Goal: Task Accomplishment & Management: Use online tool/utility

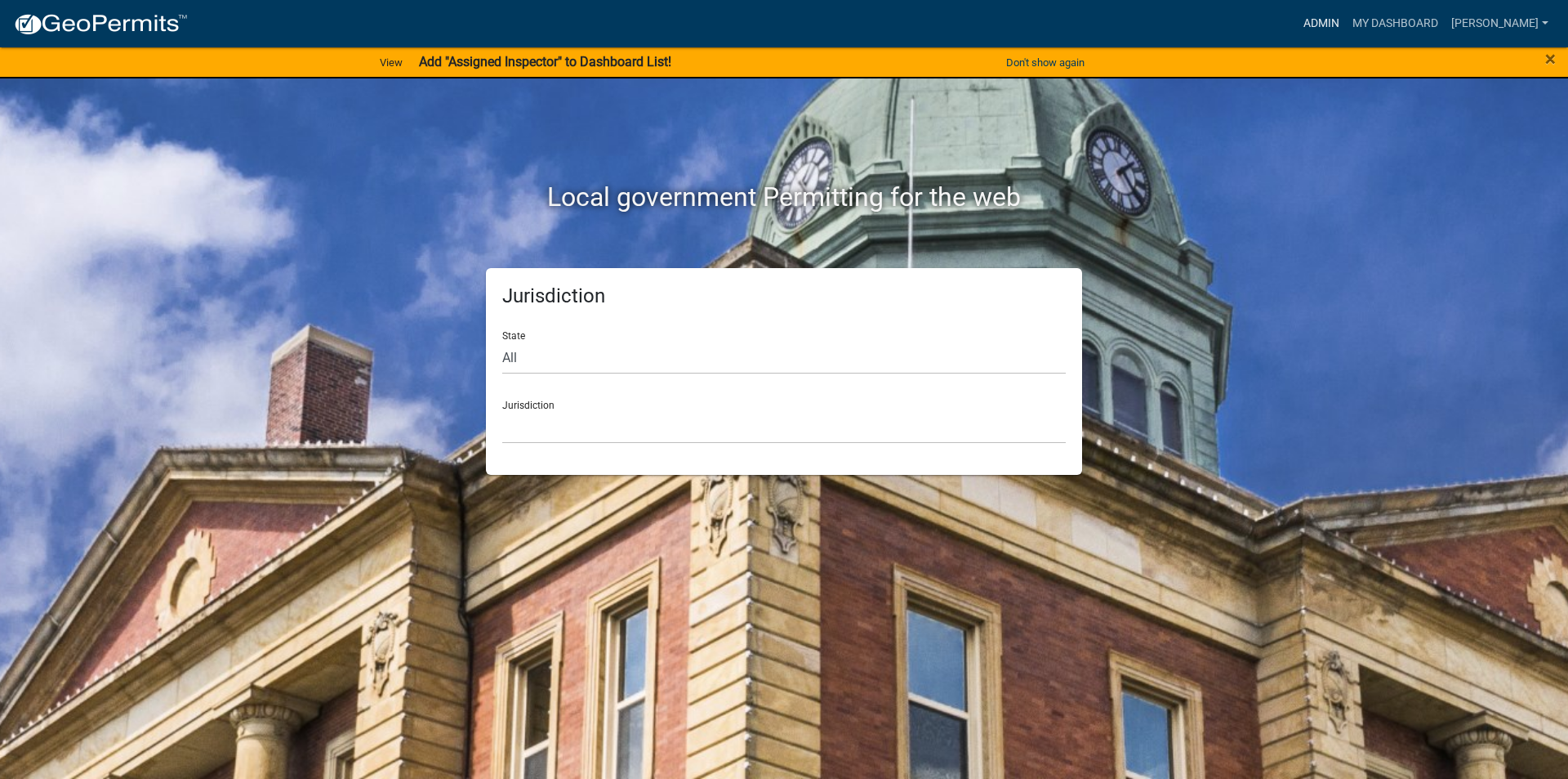
click at [1340, 33] on link "Admin" at bounding box center [1321, 23] width 49 height 31
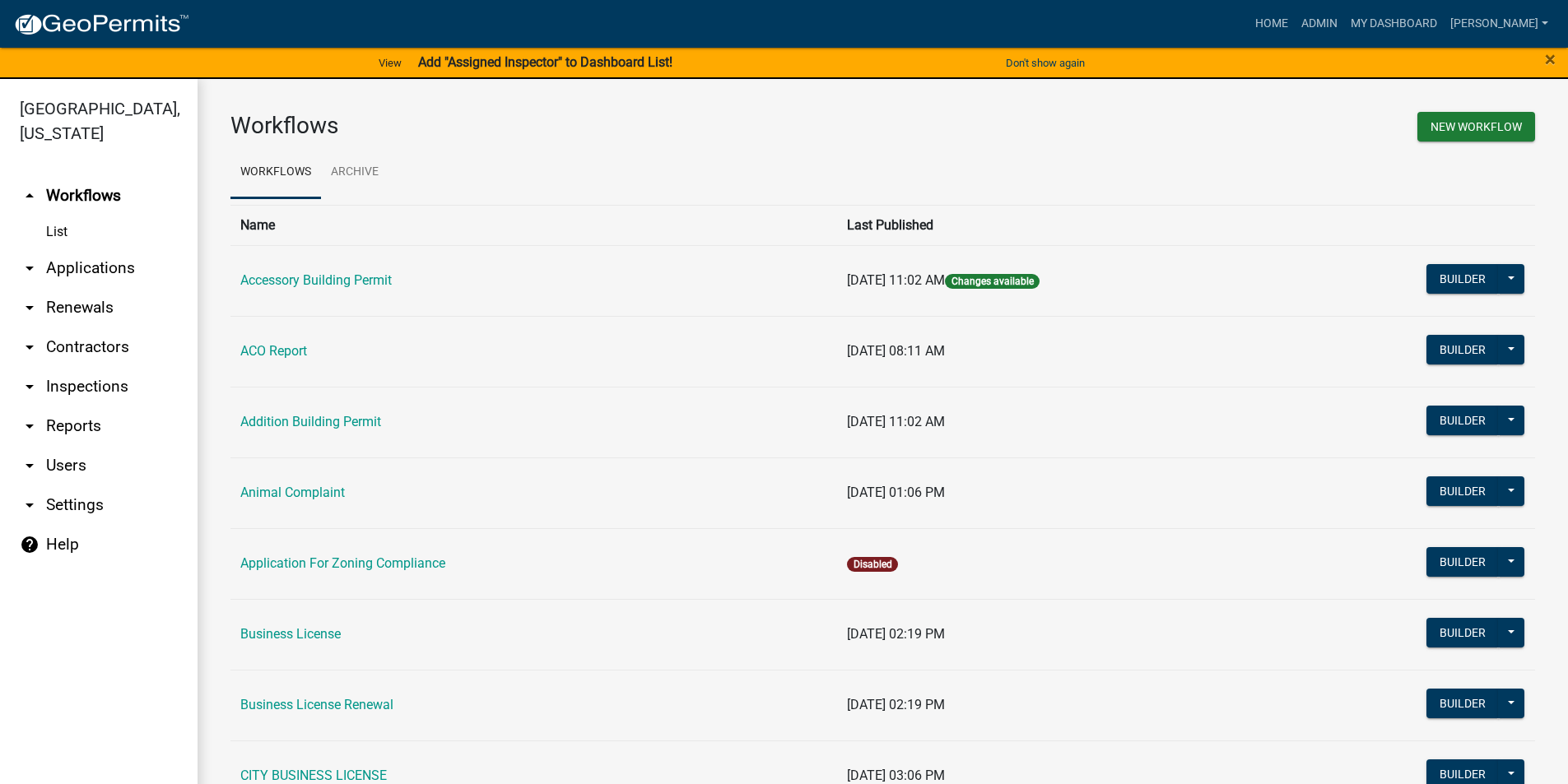
click at [70, 257] on link "arrow_drop_down Applications" at bounding box center [99, 267] width 197 height 39
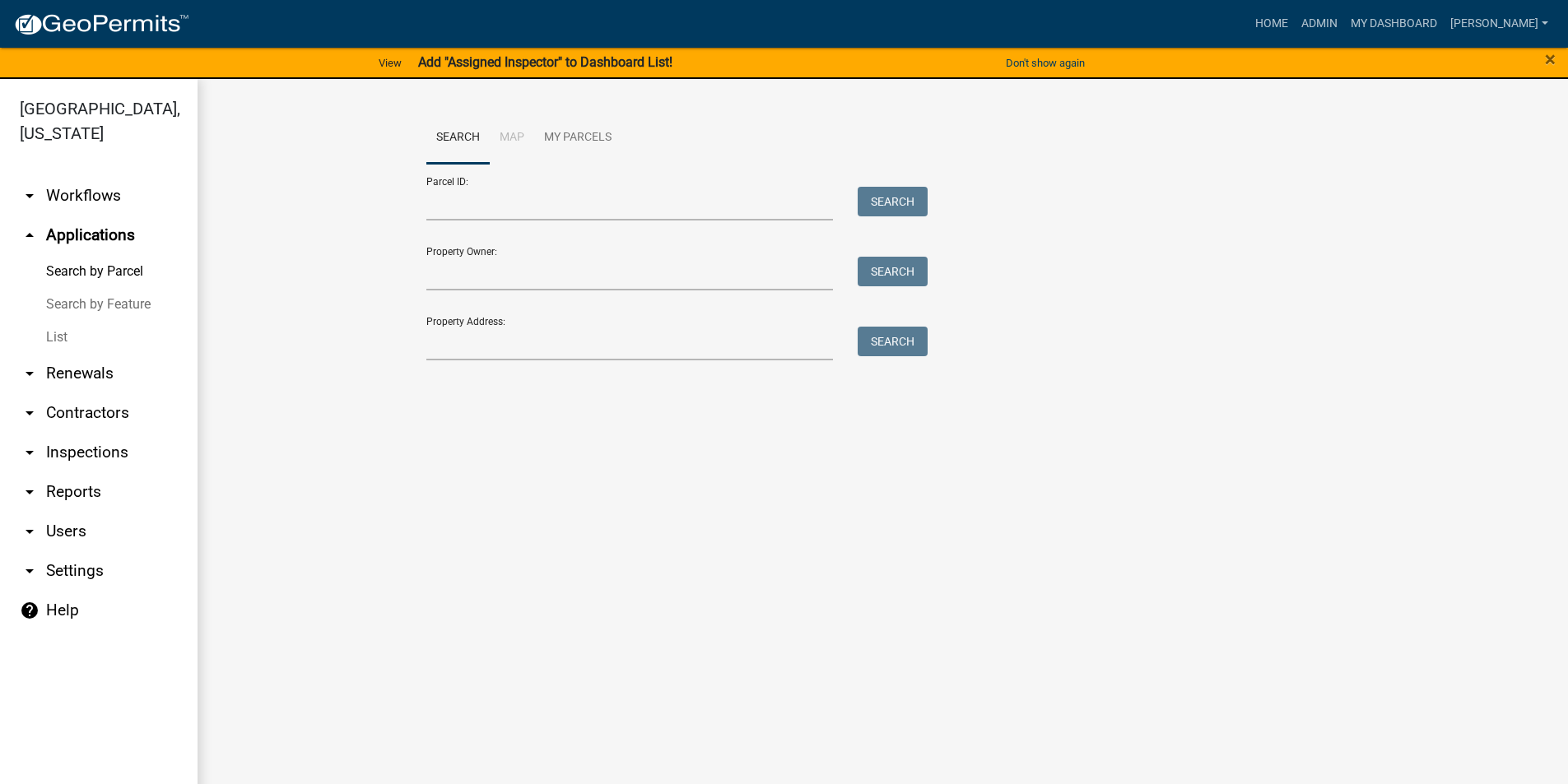
click at [70, 337] on link "List" at bounding box center [99, 337] width 197 height 33
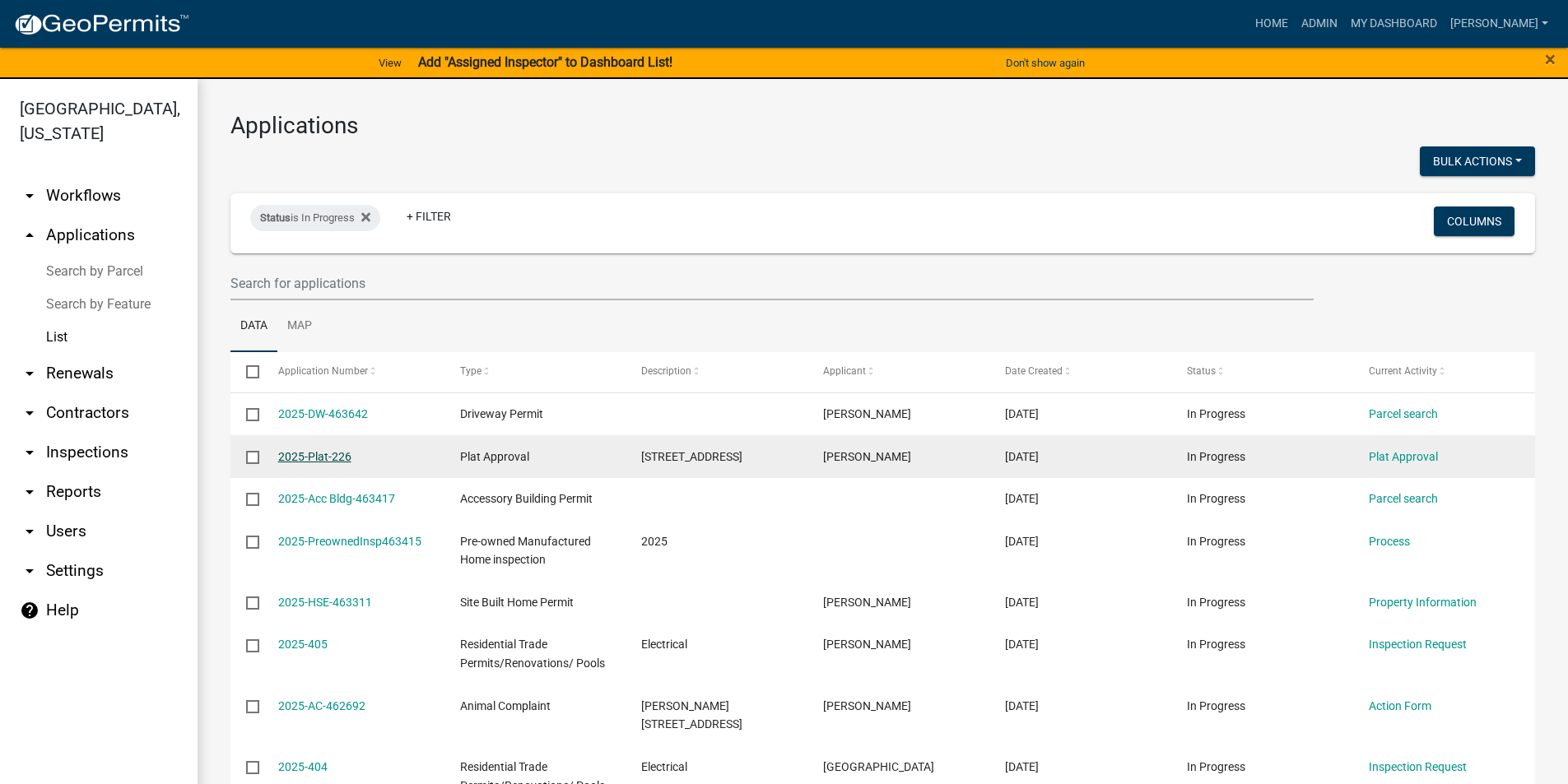
click at [298, 459] on link "2025-Plat-226" at bounding box center [315, 456] width 74 height 13
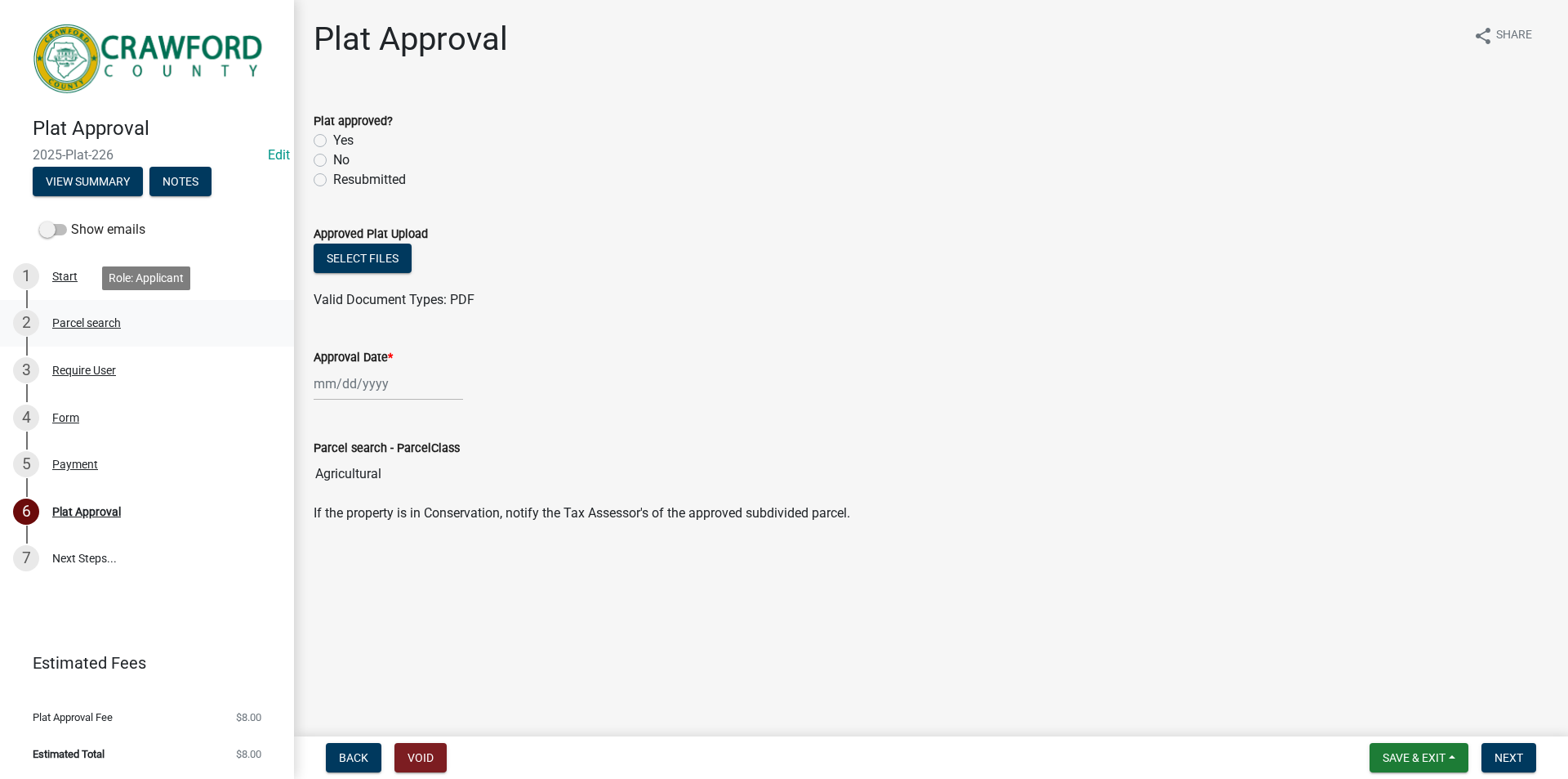
click at [83, 321] on div "Parcel search" at bounding box center [86, 323] width 69 height 12
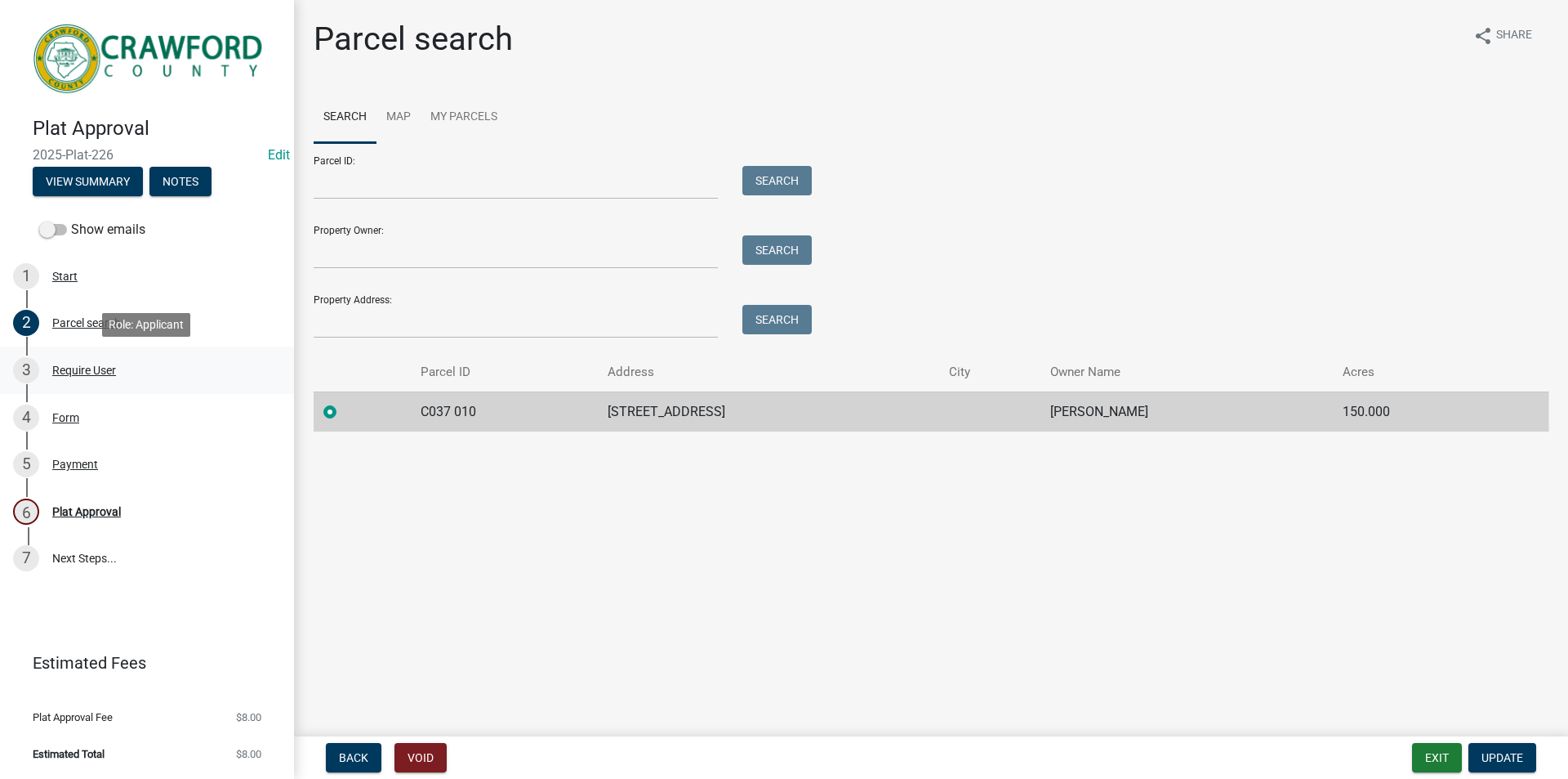
click at [83, 359] on div "3 Require User" at bounding box center [140, 370] width 255 height 26
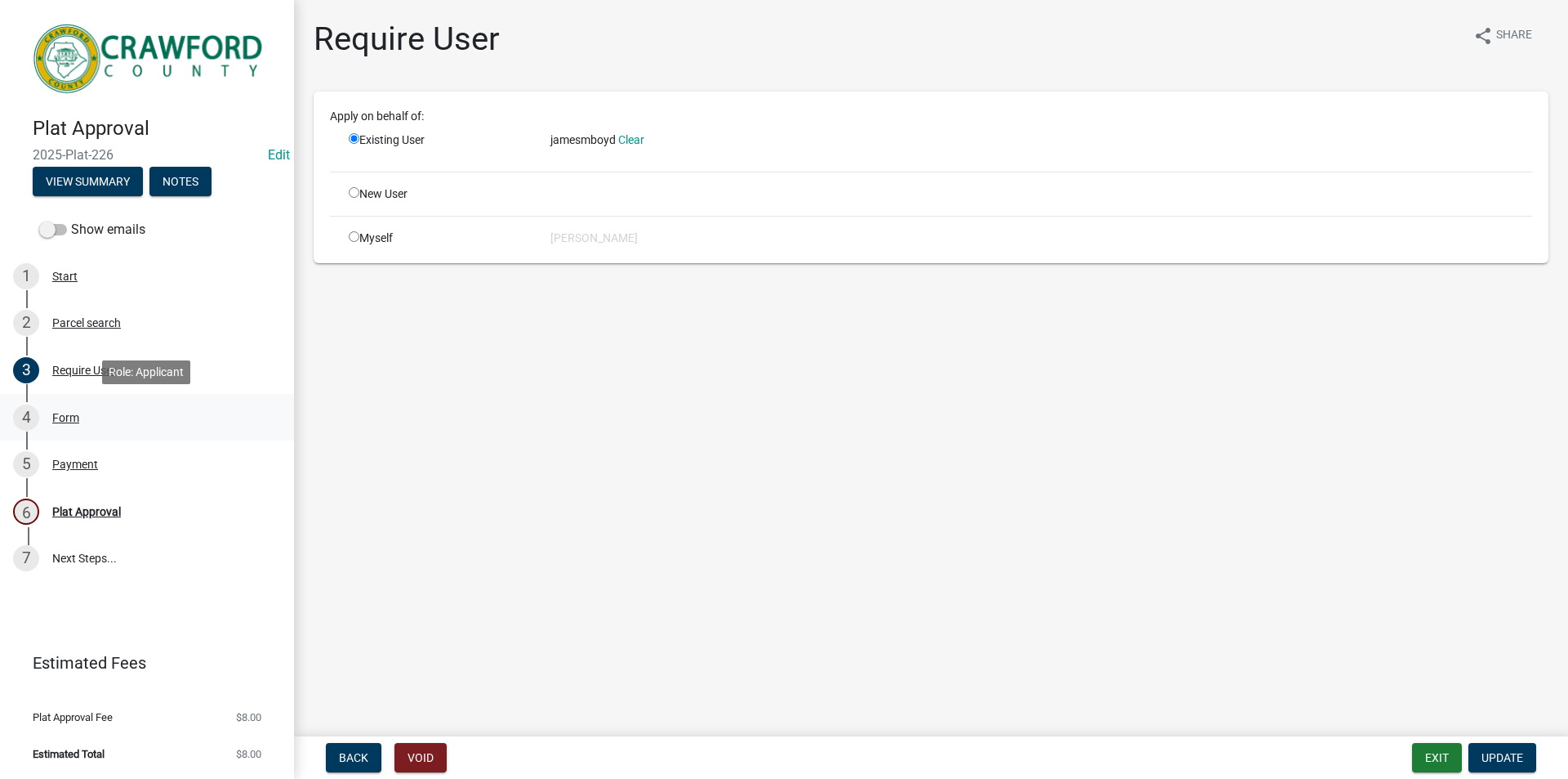
click at [83, 423] on div "4 Form" at bounding box center [140, 417] width 255 height 26
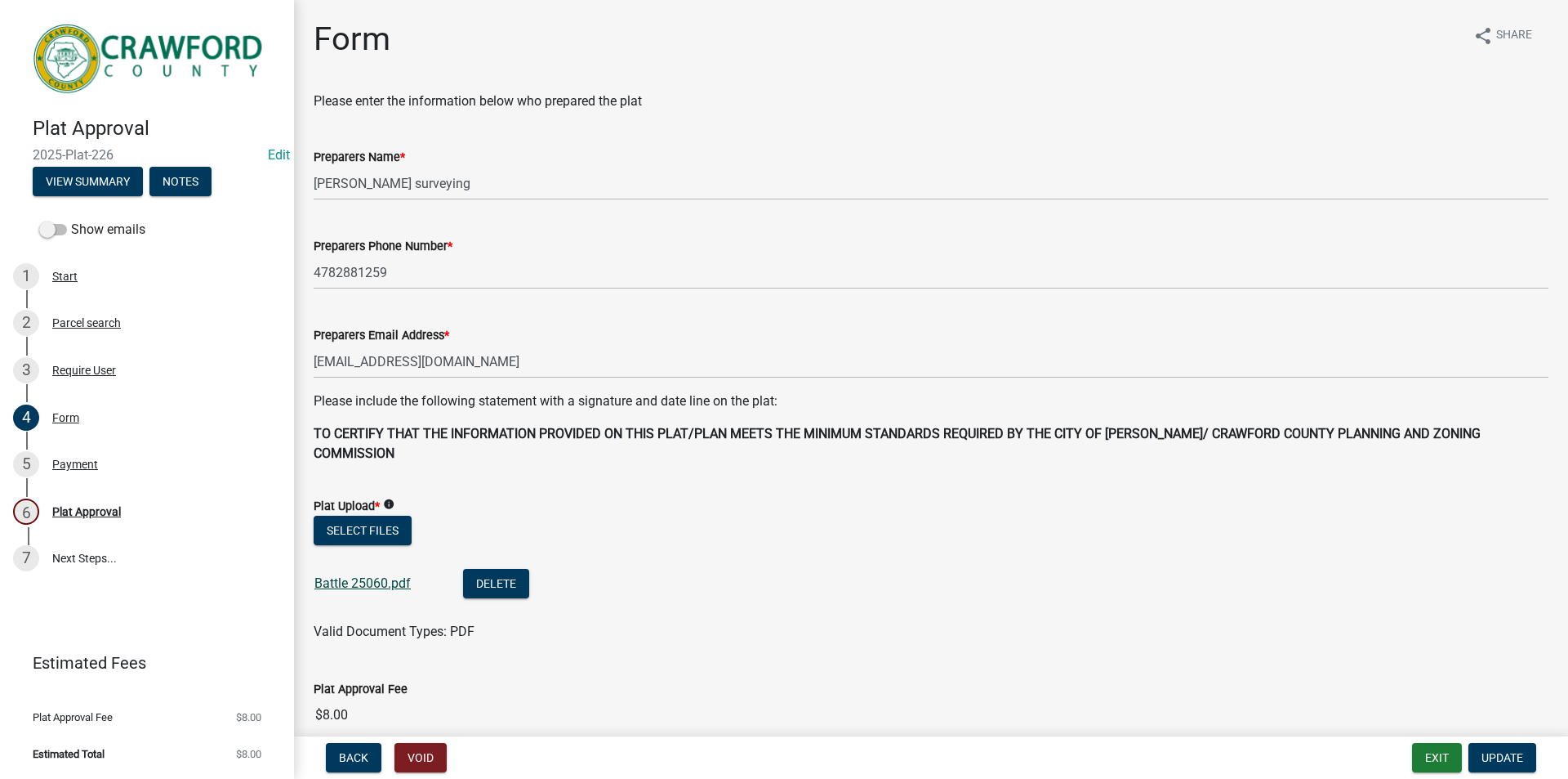
click at [397, 576] on link "Battle 25060.pdf" at bounding box center [363, 583] width 96 height 16
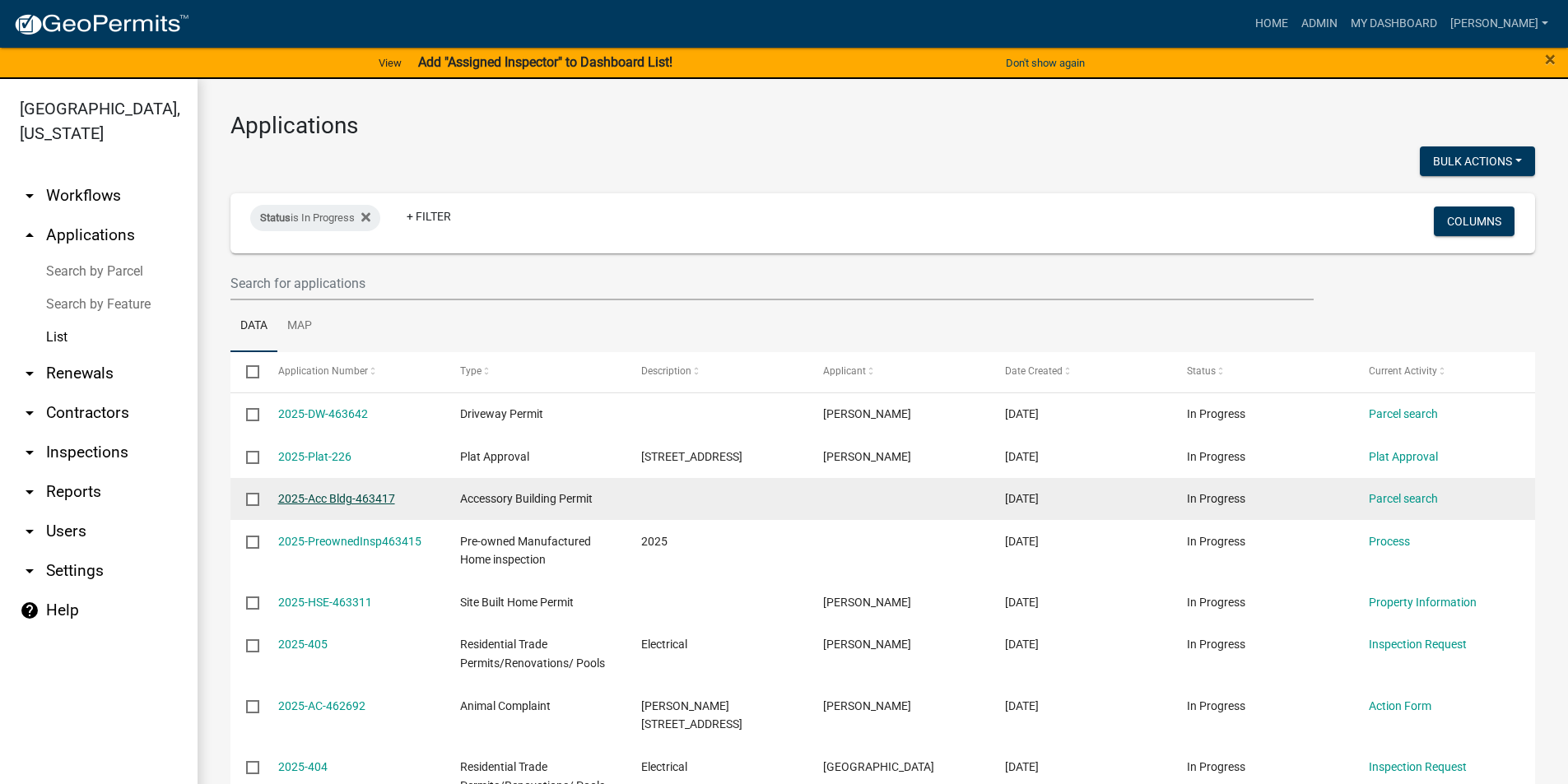
click at [375, 501] on link "2025-Acc Bldg-463417" at bounding box center [337, 498] width 117 height 13
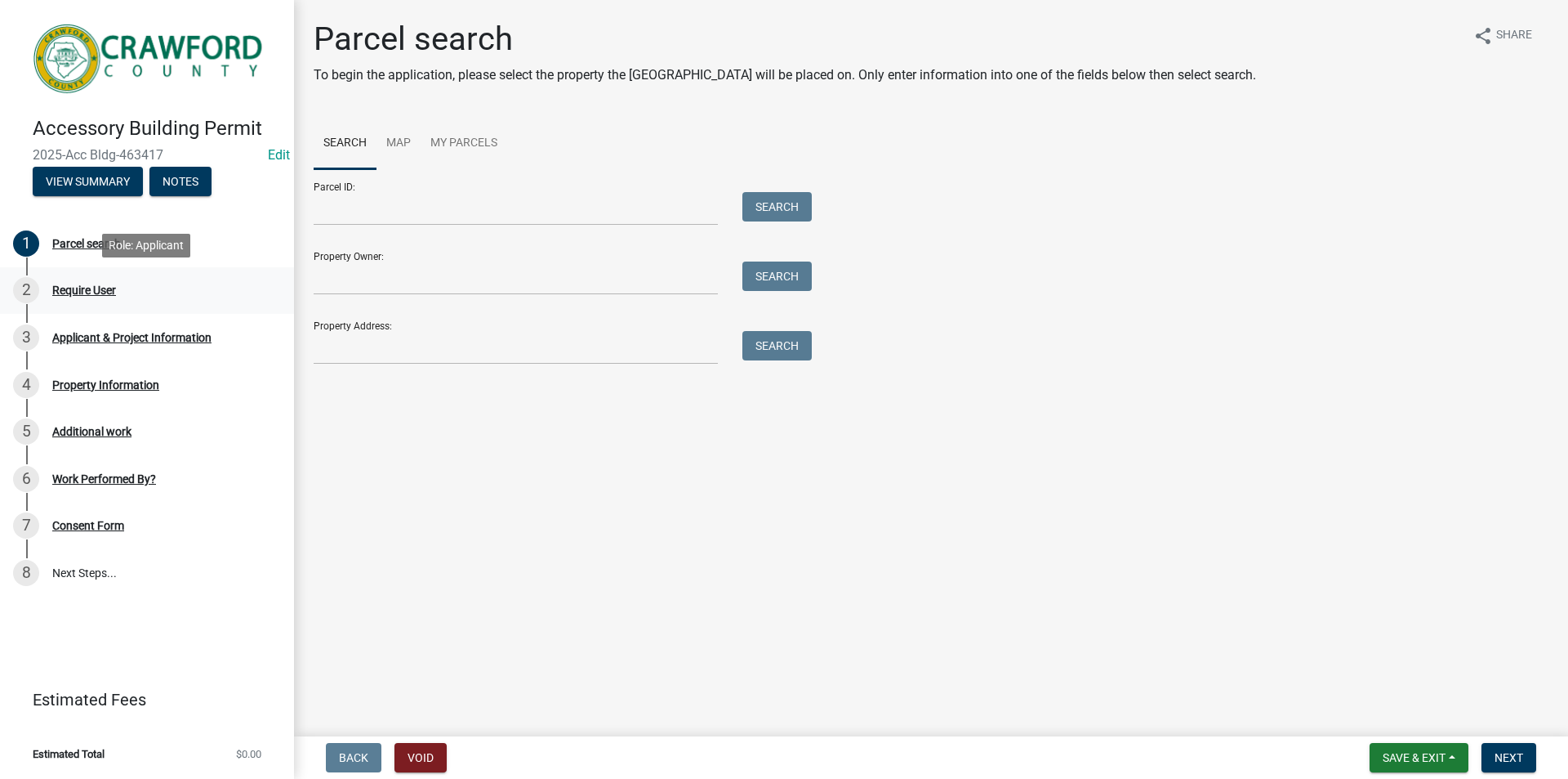
click at [84, 295] on div "Require User" at bounding box center [84, 290] width 64 height 12
click at [78, 247] on div "Parcel search" at bounding box center [86, 243] width 69 height 12
click at [88, 342] on div "Applicant & Project Information" at bounding box center [132, 338] width 159 height 12
click at [102, 169] on button "View Summary" at bounding box center [87, 181] width 110 height 29
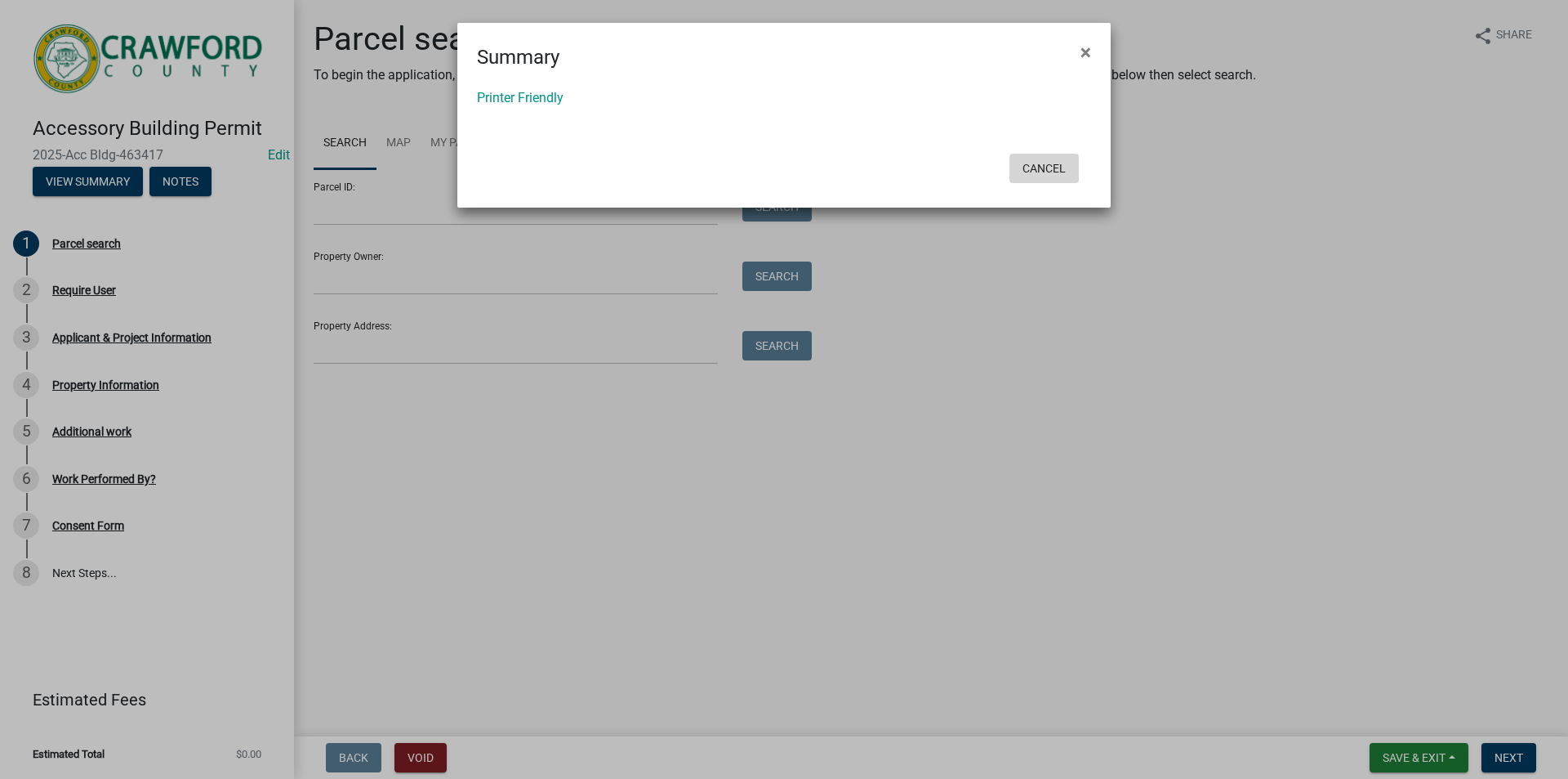
click at [1052, 175] on button "Cancel" at bounding box center [1044, 168] width 70 height 29
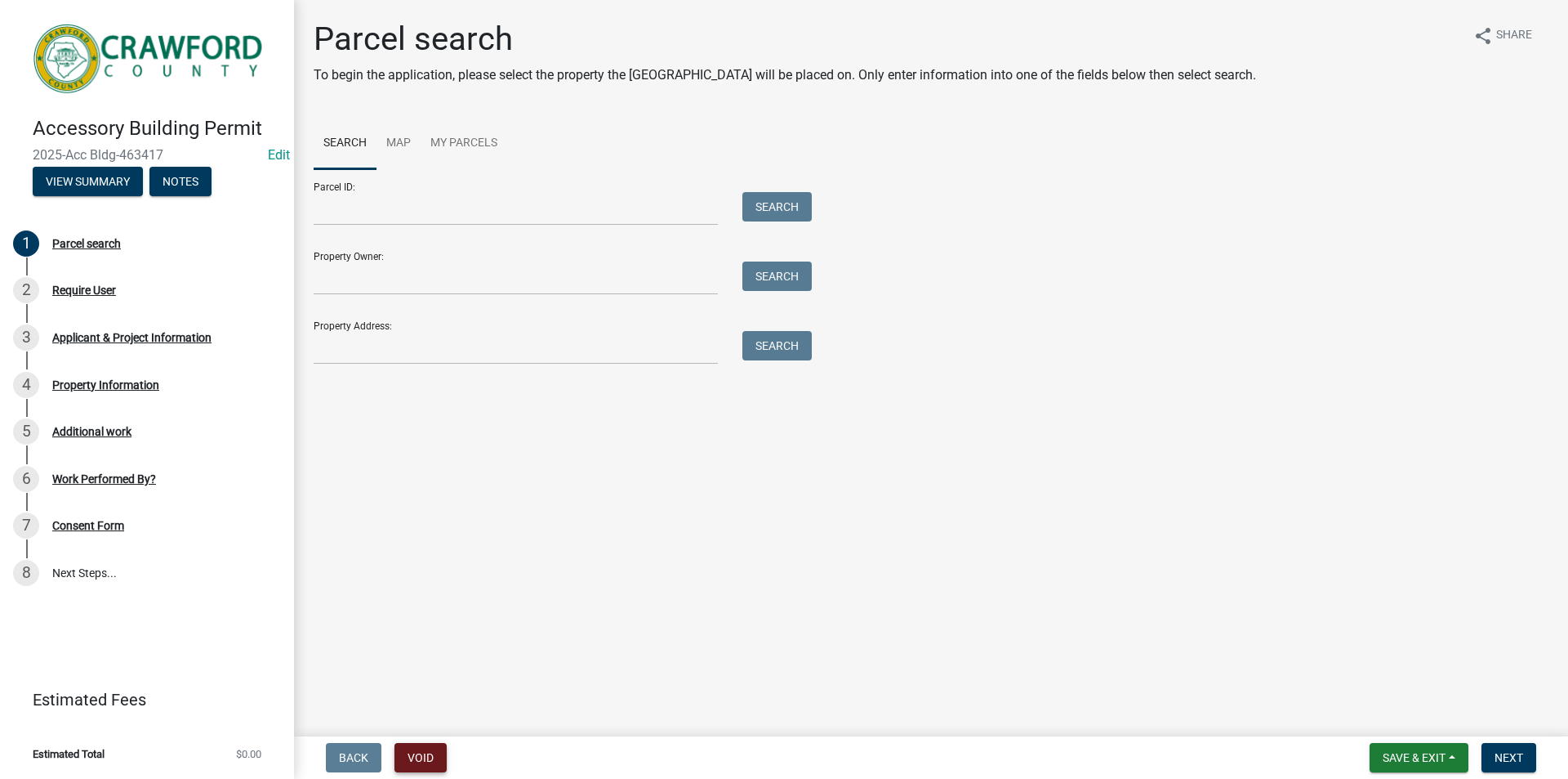
click at [413, 756] on button "Void" at bounding box center [420, 757] width 52 height 29
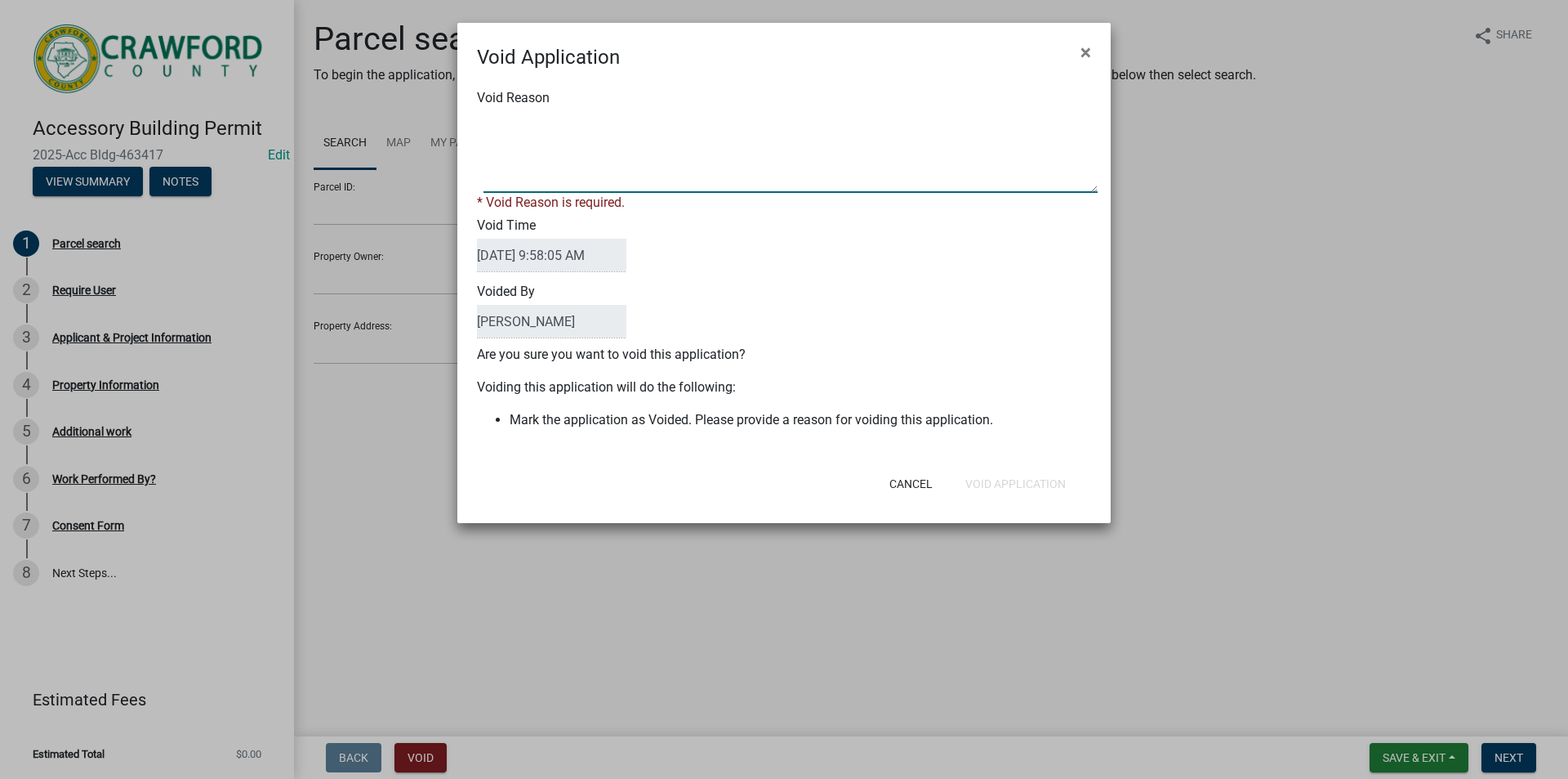
click at [586, 152] on textarea "Void Reason" at bounding box center [791, 152] width 614 height 81
type textarea "DNA"
click at [1048, 483] on div "Cancel Void Application" at bounding box center [891, 483] width 403 height 42
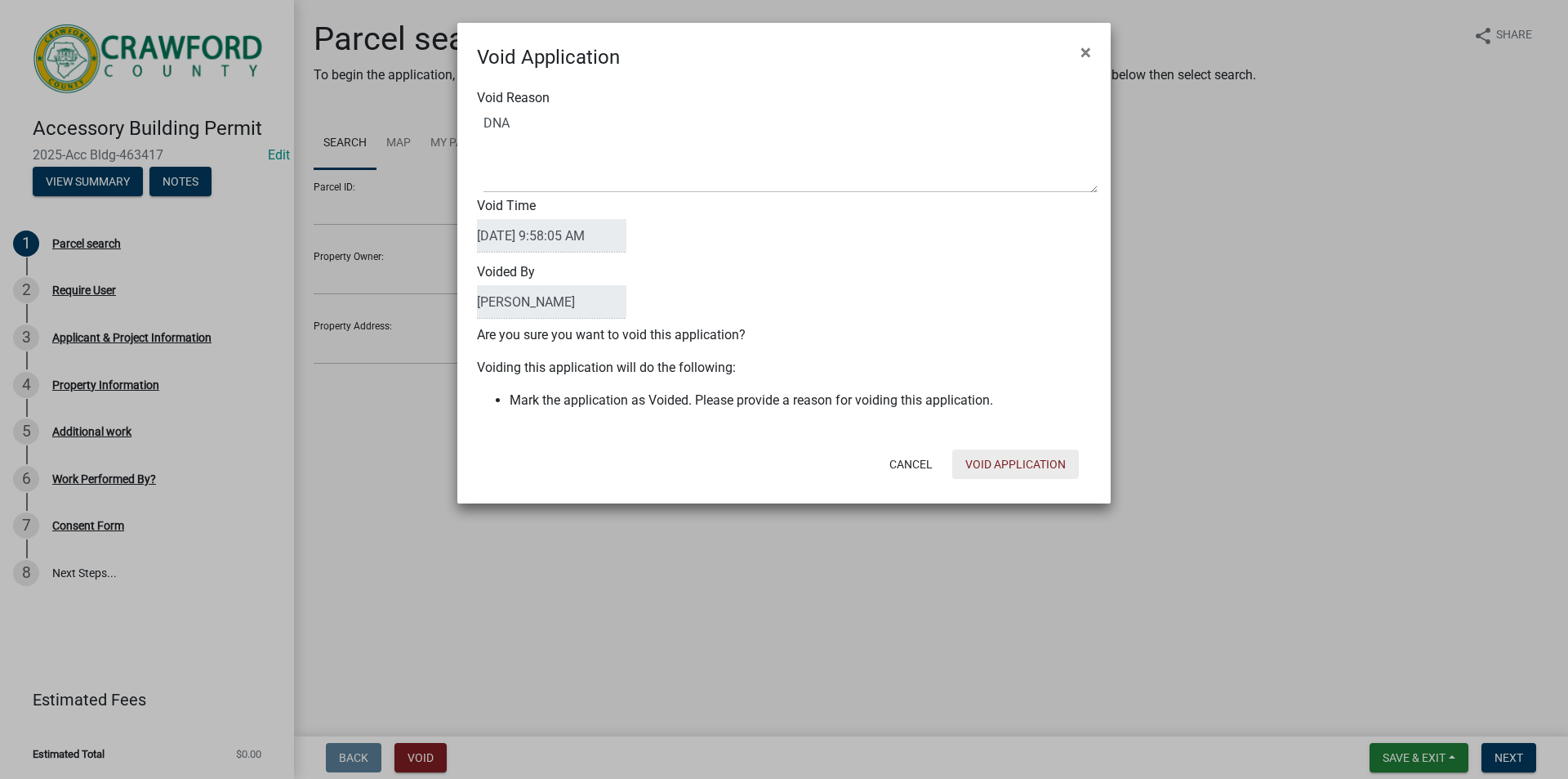
click at [1042, 464] on button "Void Application" at bounding box center [1015, 463] width 127 height 29
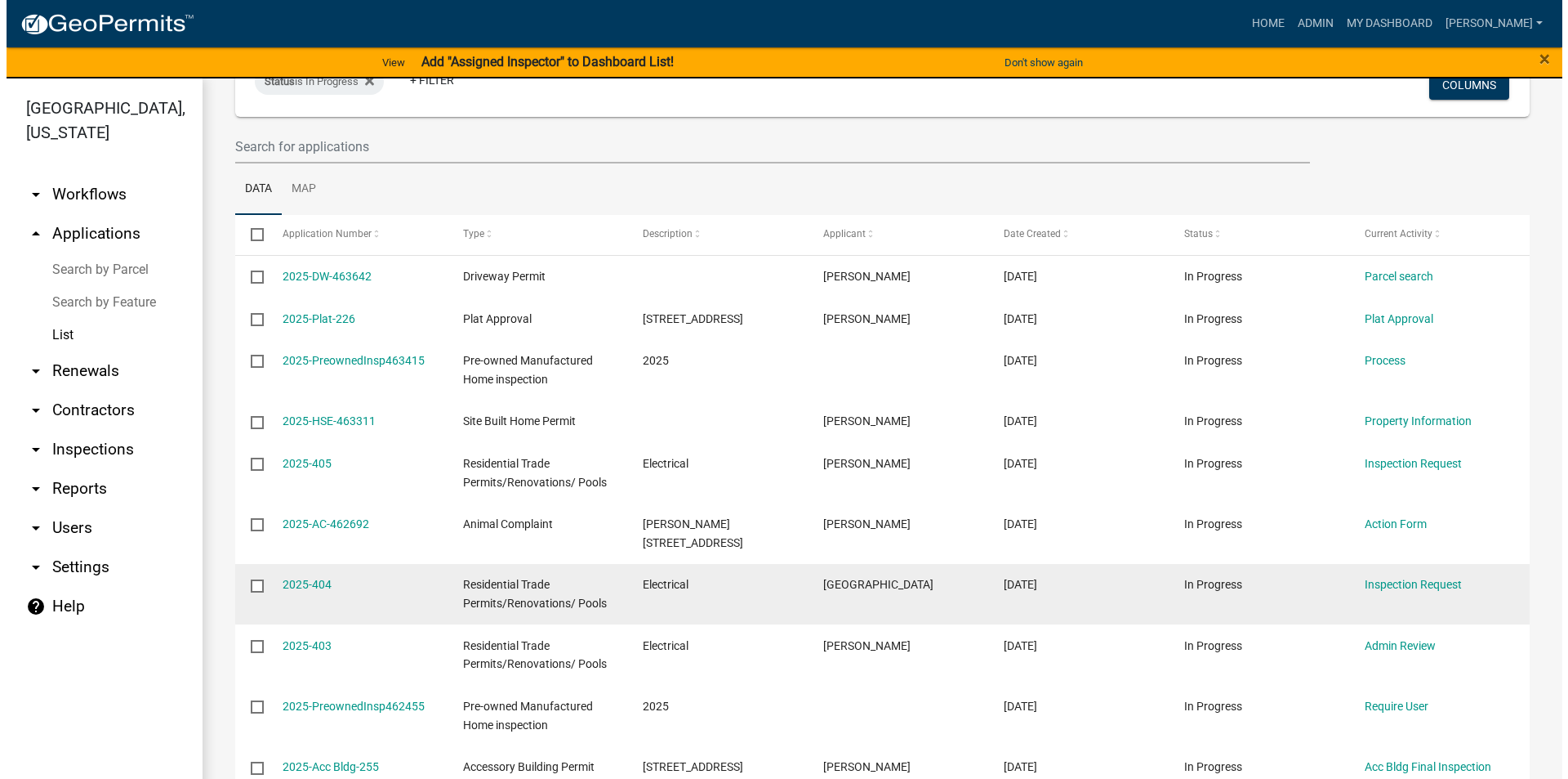
scroll to position [164, 0]
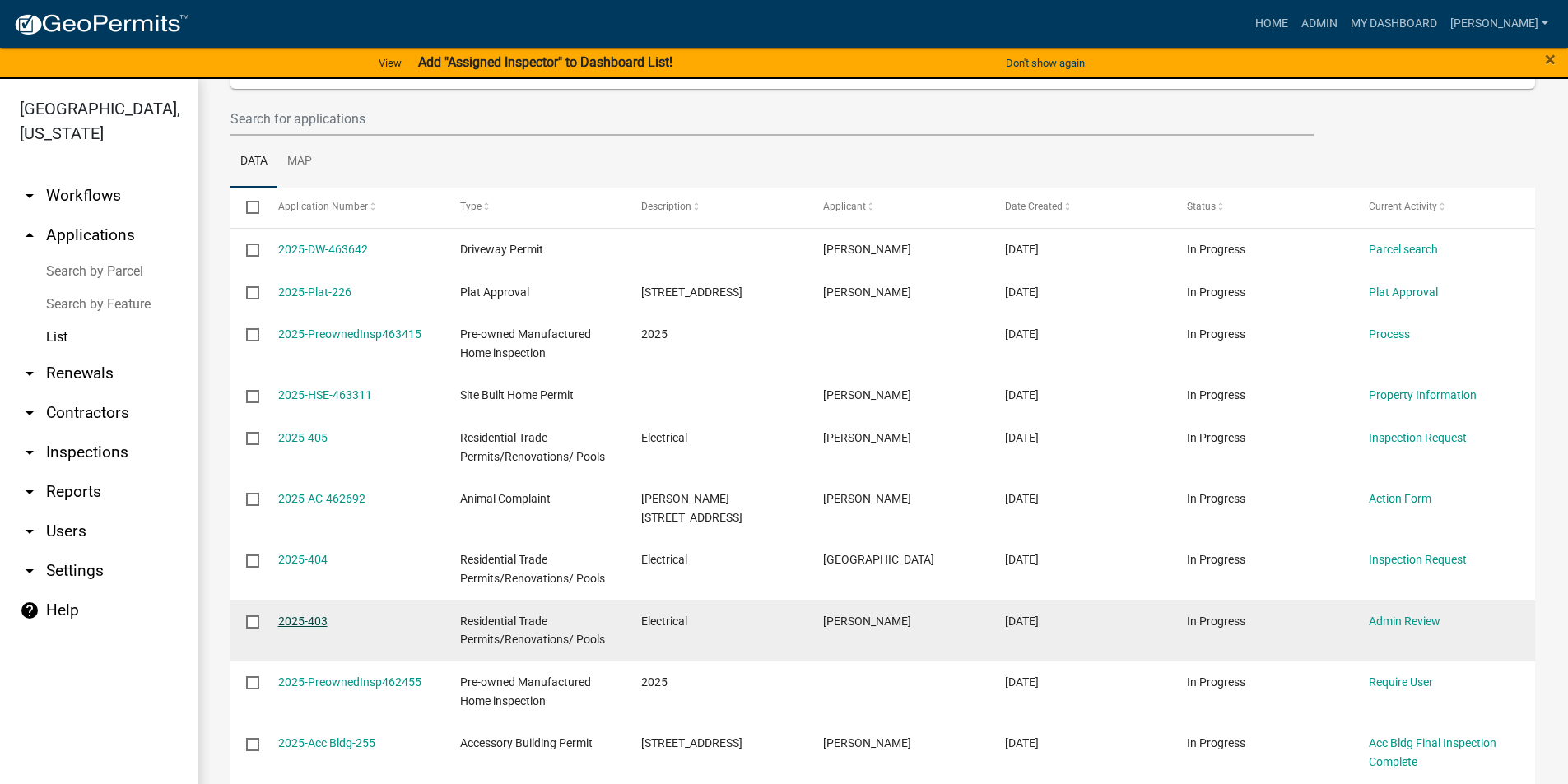
click at [289, 619] on link "2025-403" at bounding box center [303, 621] width 49 height 13
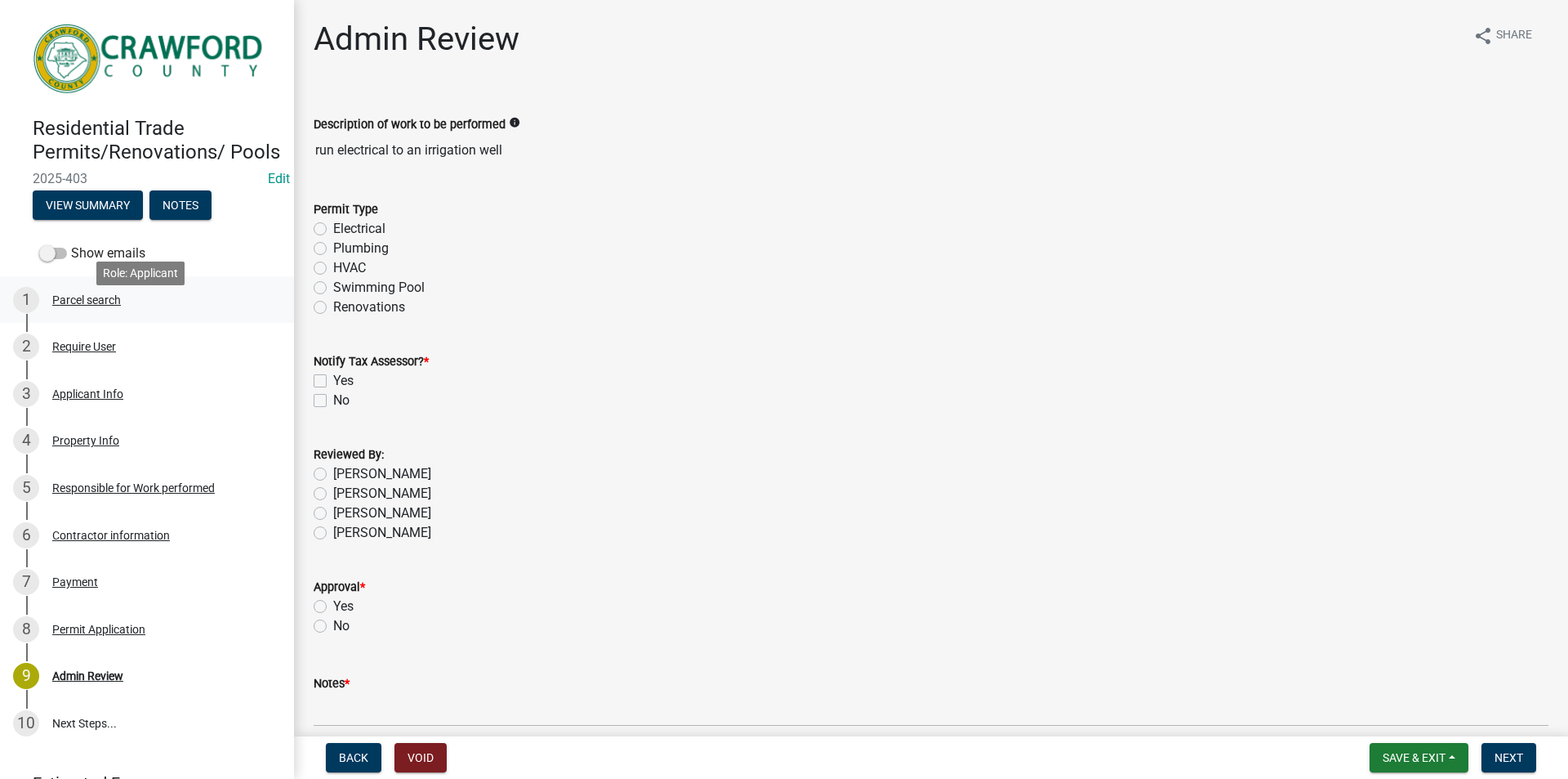
click at [77, 306] on div "Parcel search" at bounding box center [86, 300] width 69 height 12
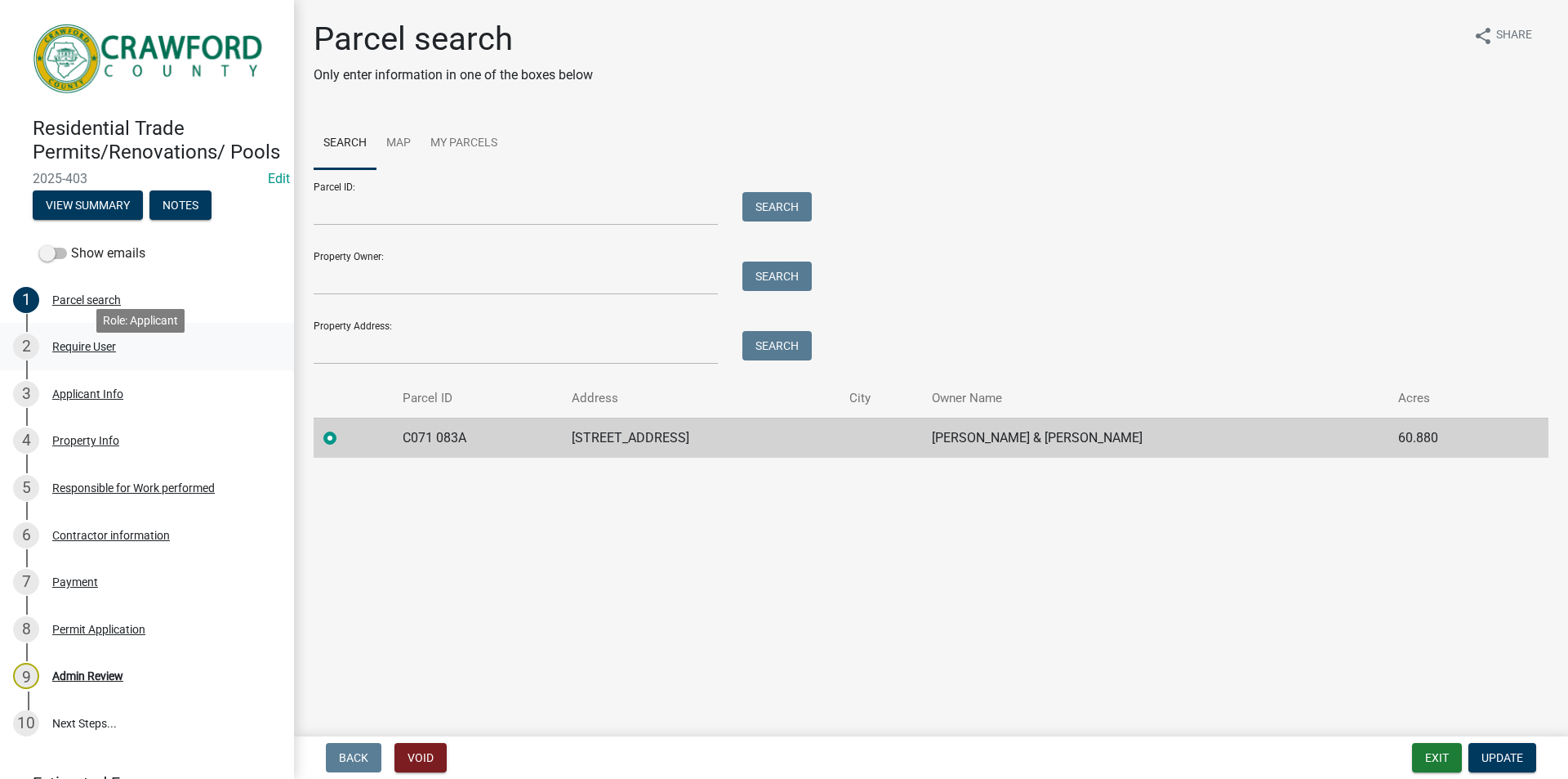
click at [79, 352] on div "Require User" at bounding box center [84, 346] width 64 height 12
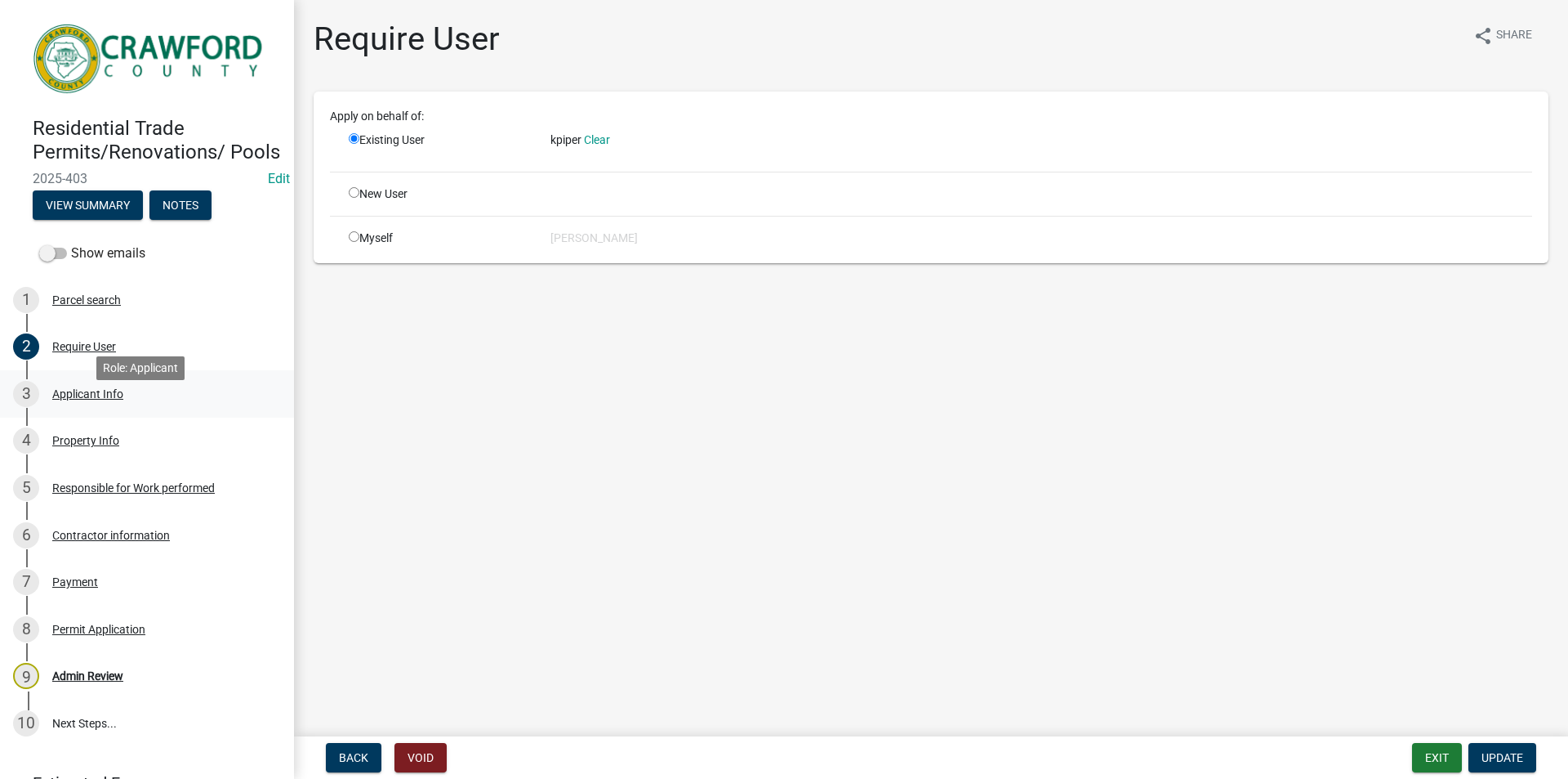
click at [81, 399] on div "Applicant Info" at bounding box center [88, 394] width 71 height 12
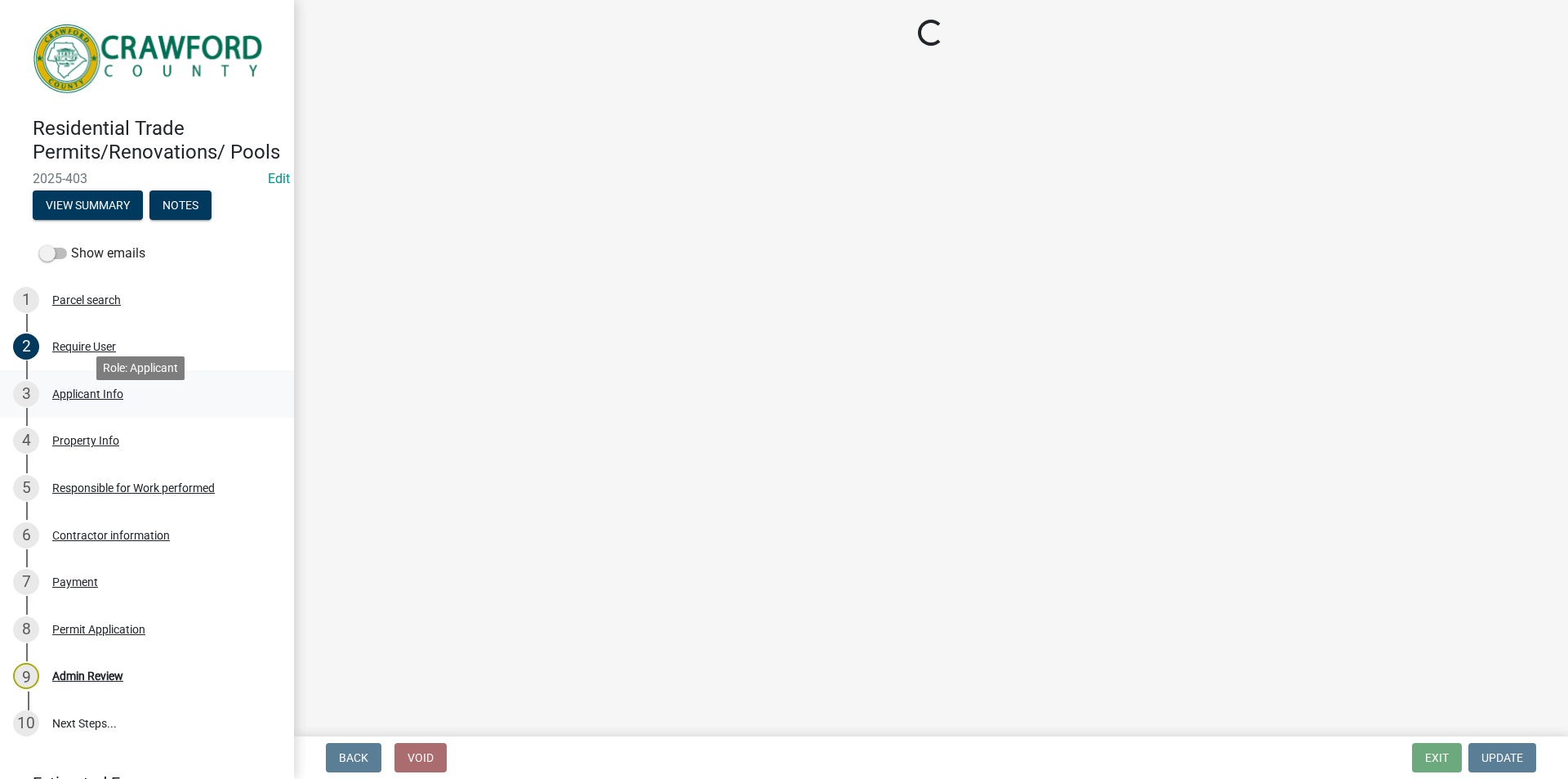
select select "7547654c-6a2b-418c-8f9d-b50998ca6dd7"
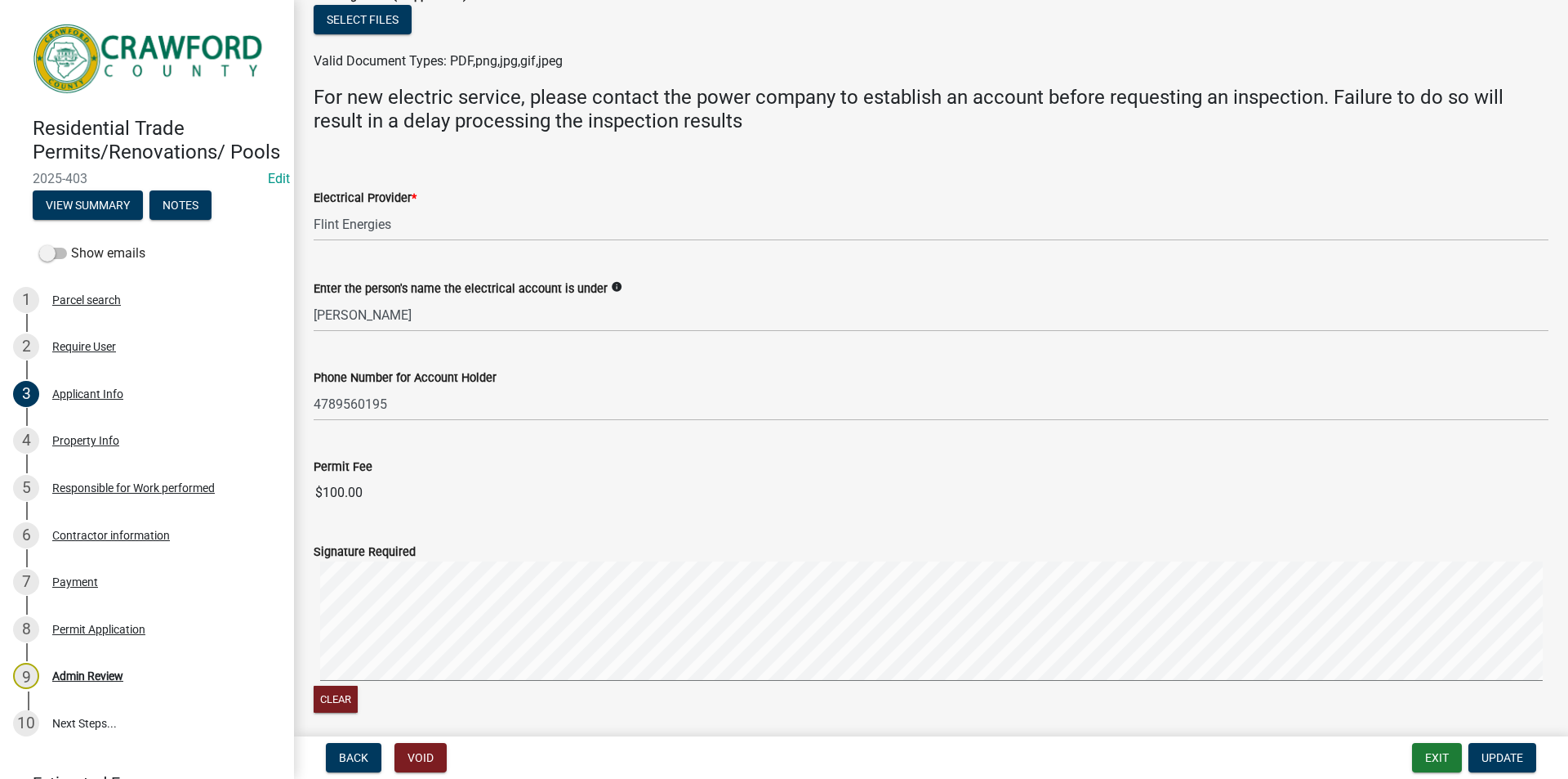
scroll to position [956, 0]
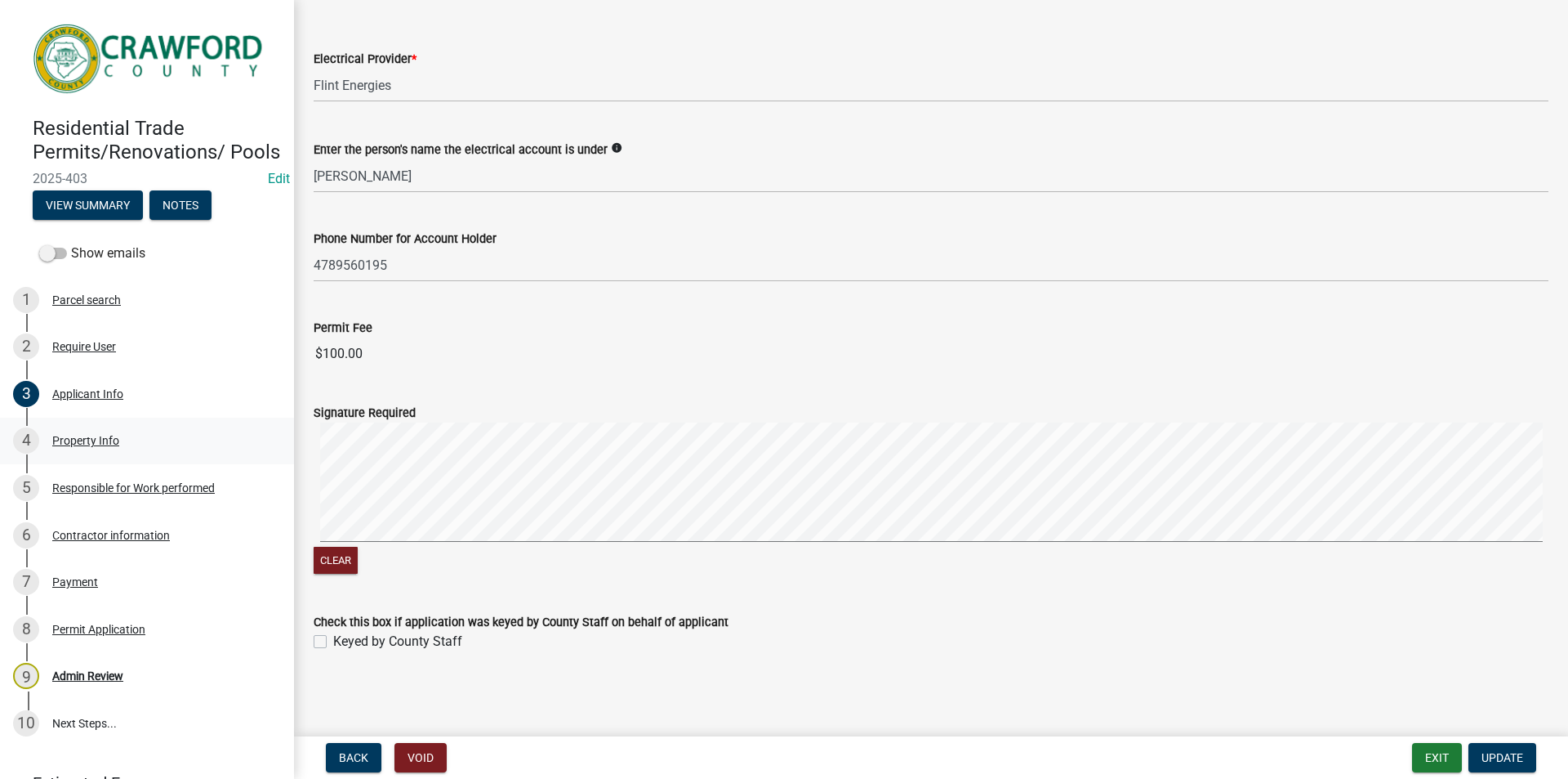
click at [100, 446] on div "Property Info" at bounding box center [85, 440] width 67 height 12
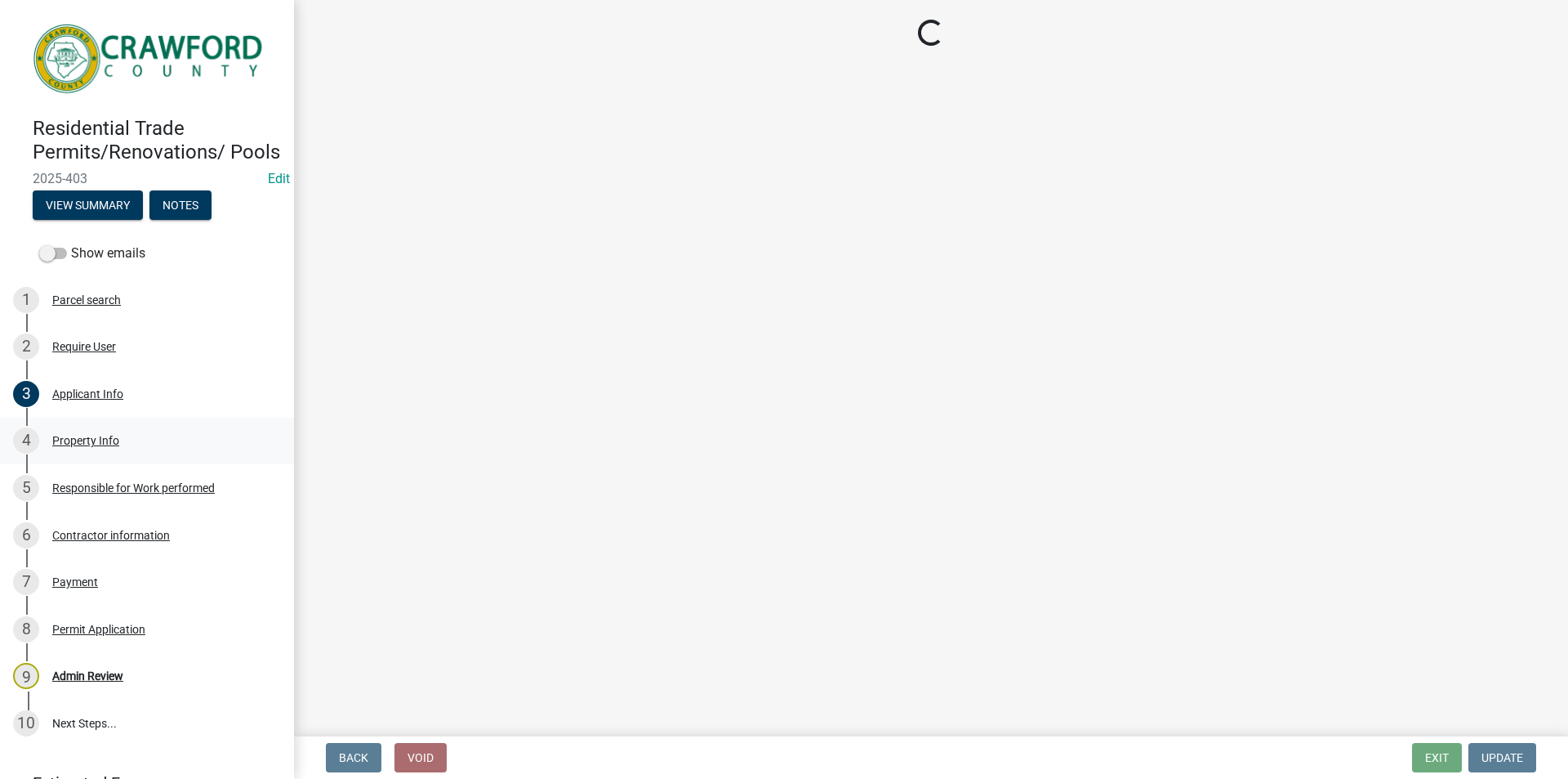
scroll to position [0, 0]
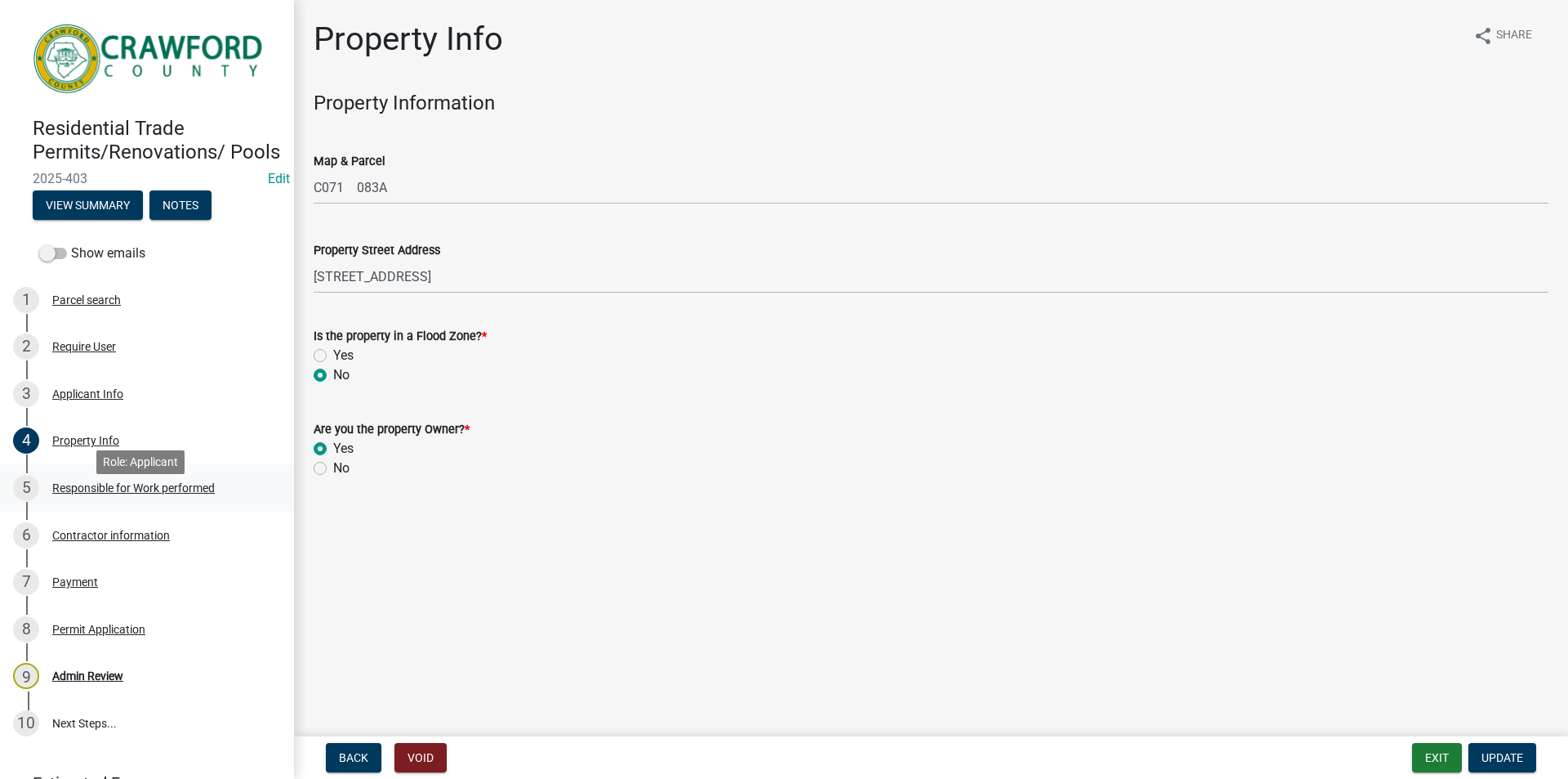
click at [105, 493] on div "Responsible for Work performed" at bounding box center [134, 488] width 163 height 12
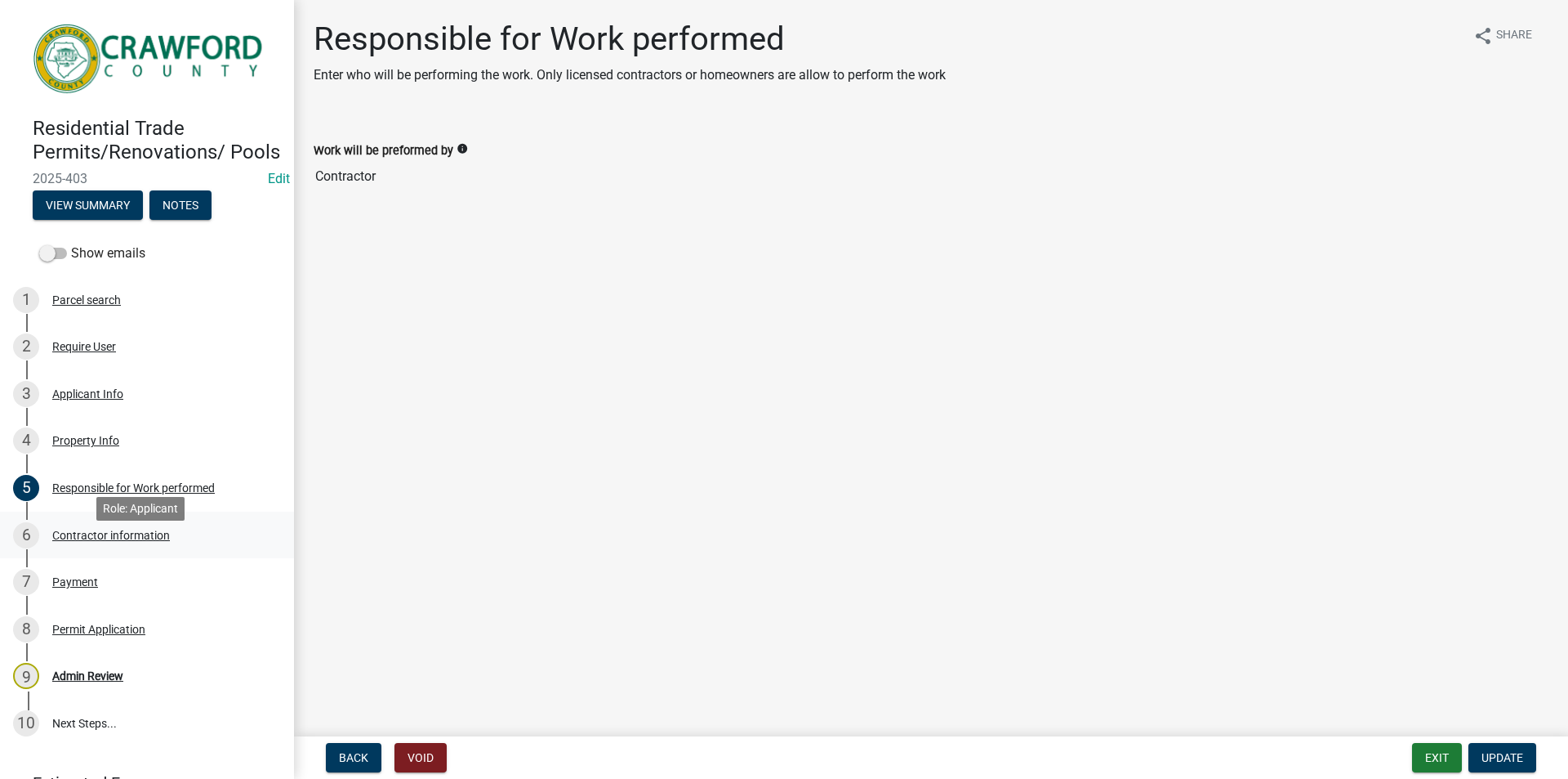
click at [104, 541] on div "Contractor information" at bounding box center [111, 536] width 118 height 12
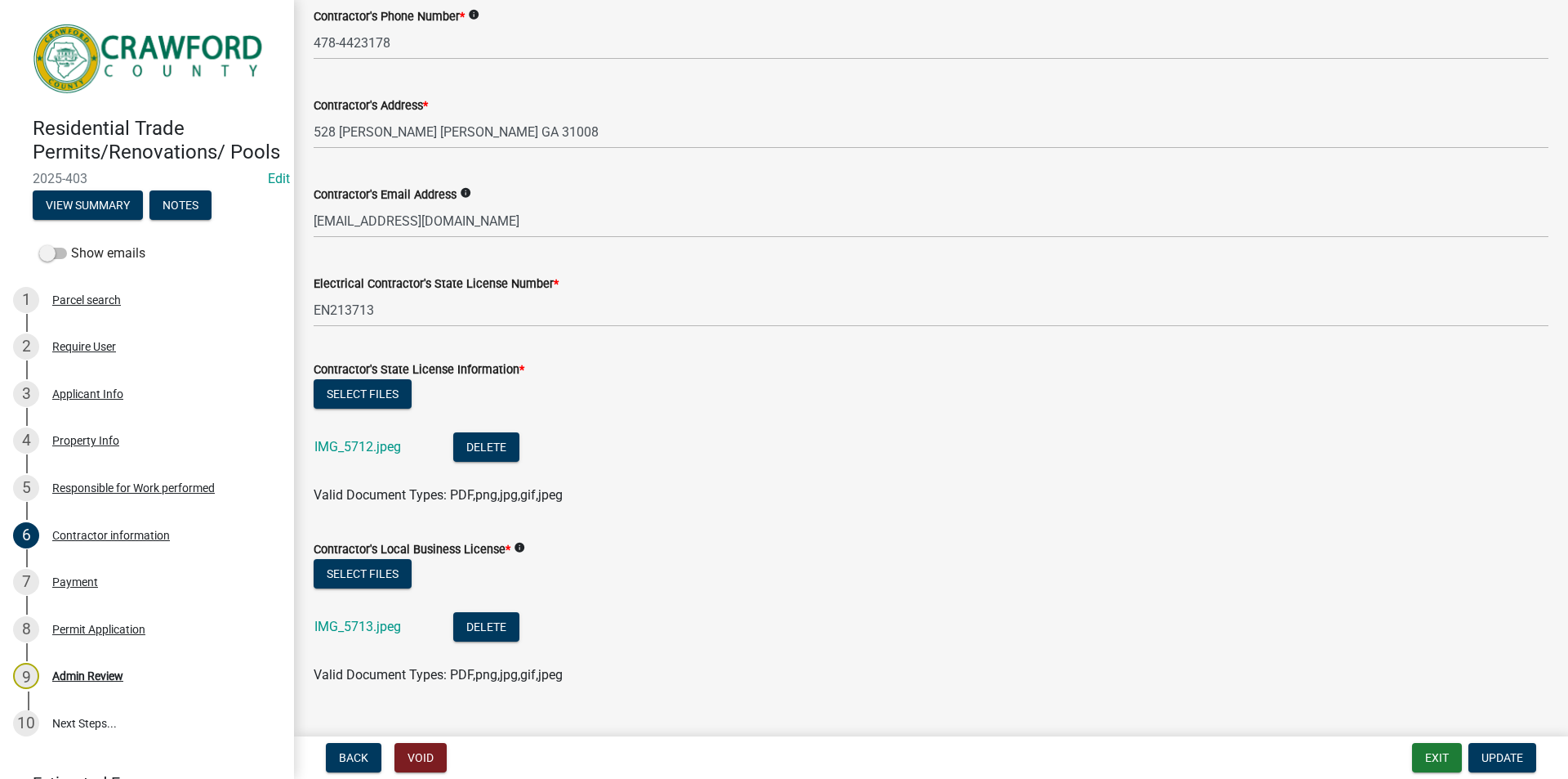
scroll to position [230, 0]
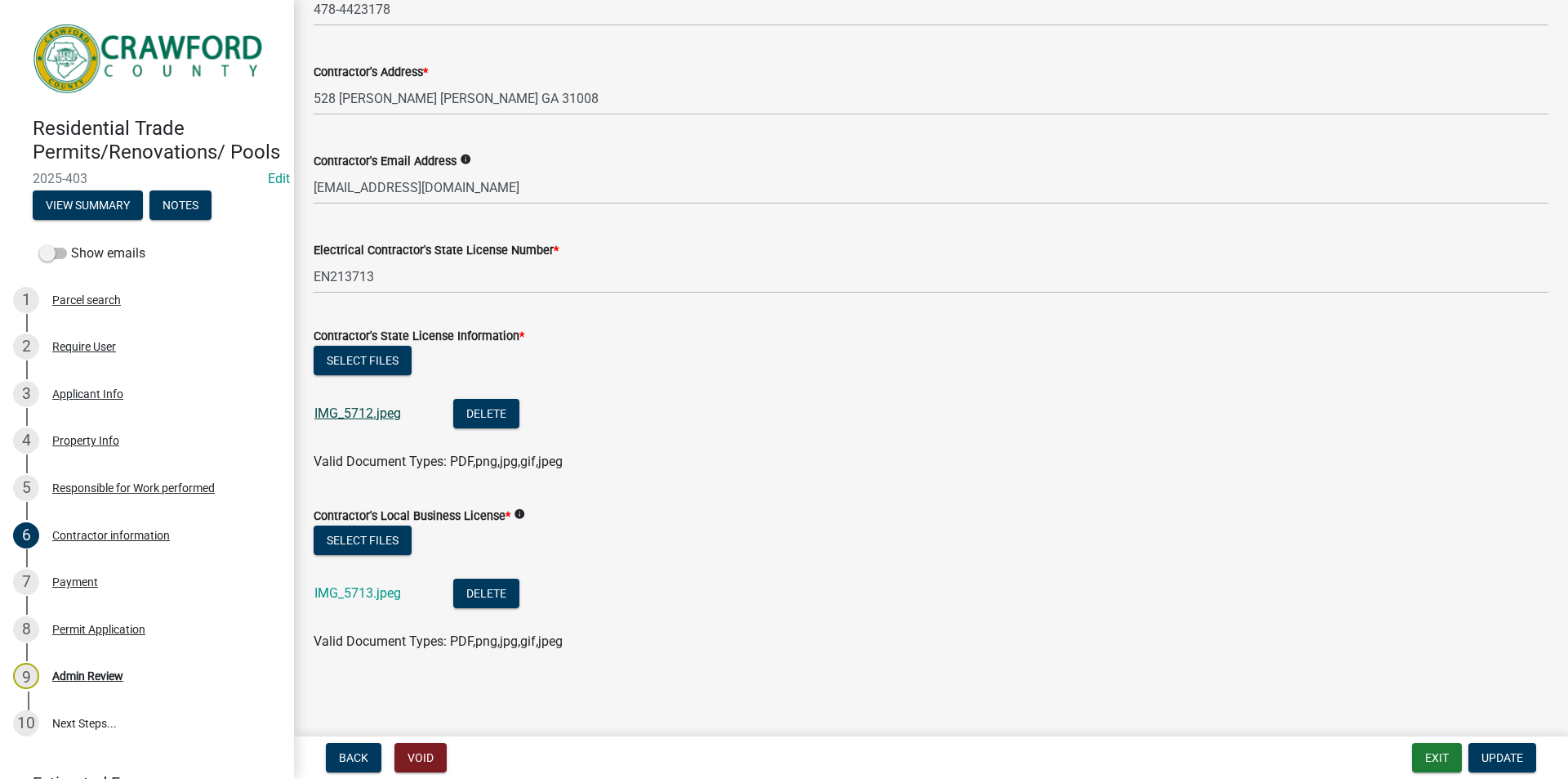
click at [369, 411] on link "IMG_5712.jpeg" at bounding box center [358, 413] width 86 height 16
click at [378, 593] on link "IMG_5713.jpeg" at bounding box center [358, 593] width 86 height 16
click at [370, 409] on link "IMG_5712.jpeg" at bounding box center [358, 413] width 86 height 16
click at [169, 213] on button "Notes" at bounding box center [180, 204] width 62 height 29
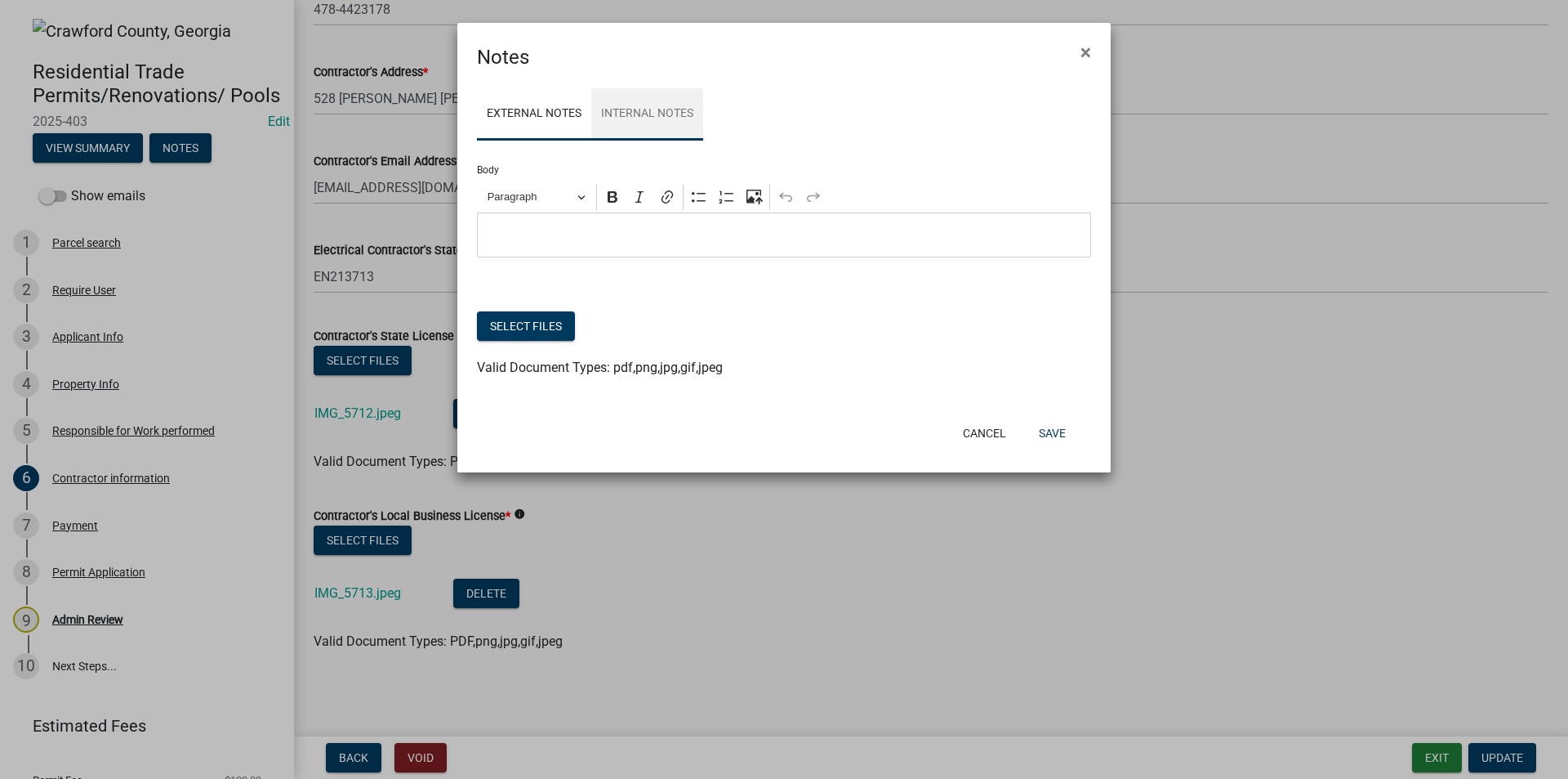
click at [642, 115] on link "Internal Notes" at bounding box center [647, 114] width 112 height 52
click at [605, 224] on div "Editor editing area: main. Press Alt+0 for help." at bounding box center [784, 235] width 614 height 45
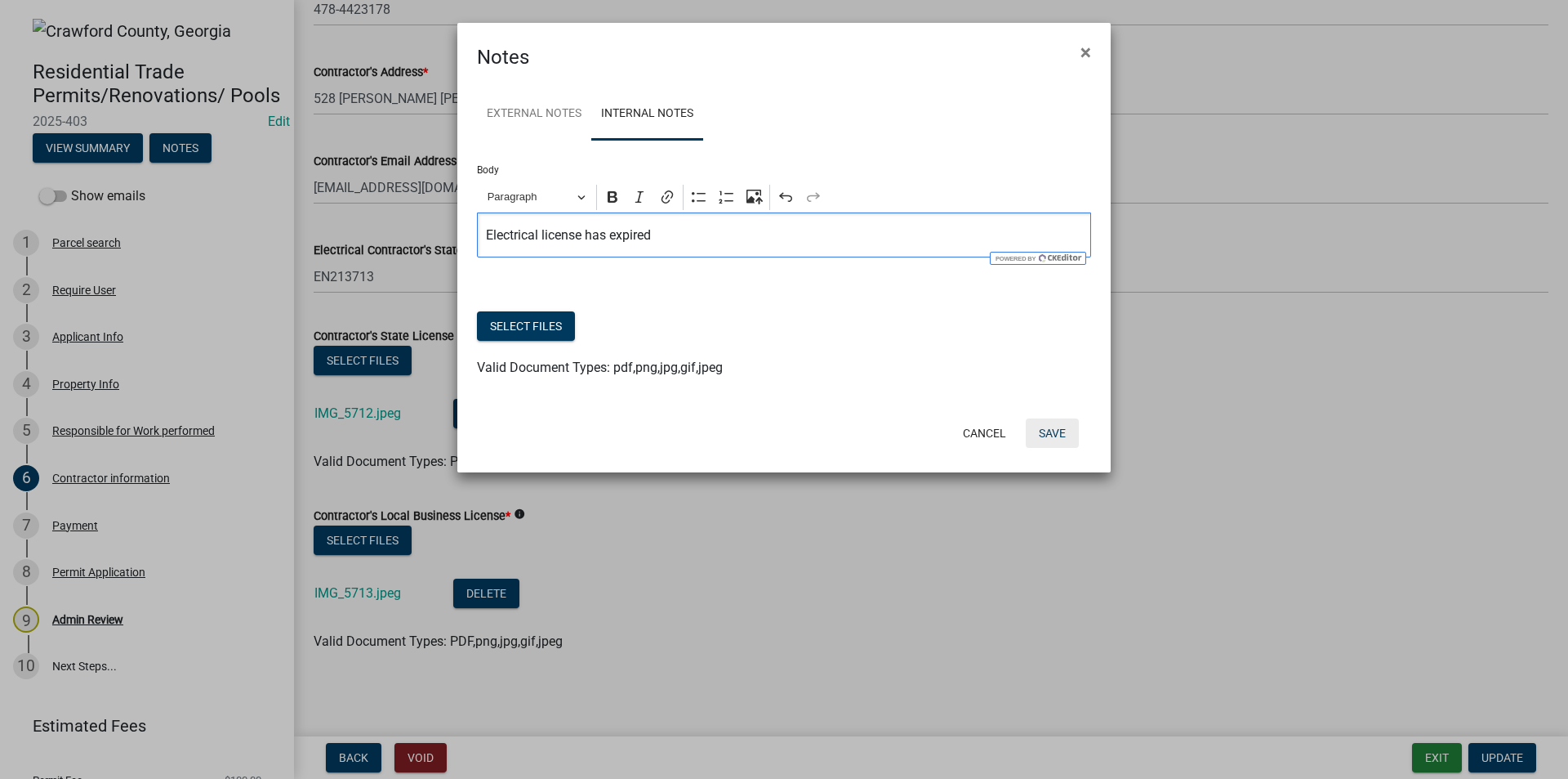
click at [1050, 438] on button "Save" at bounding box center [1053, 433] width 53 height 29
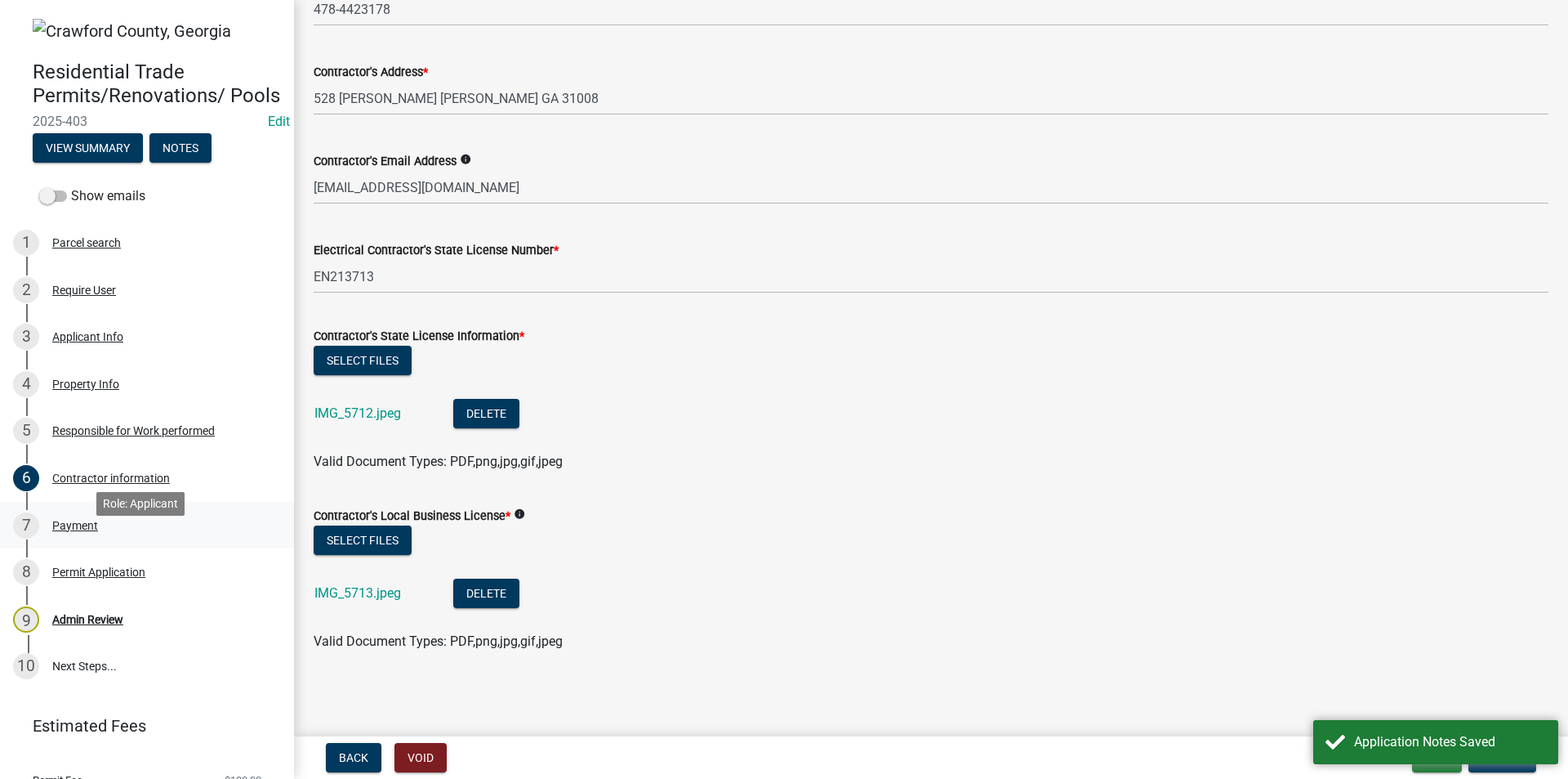
click at [85, 532] on div "Payment" at bounding box center [75, 526] width 46 height 12
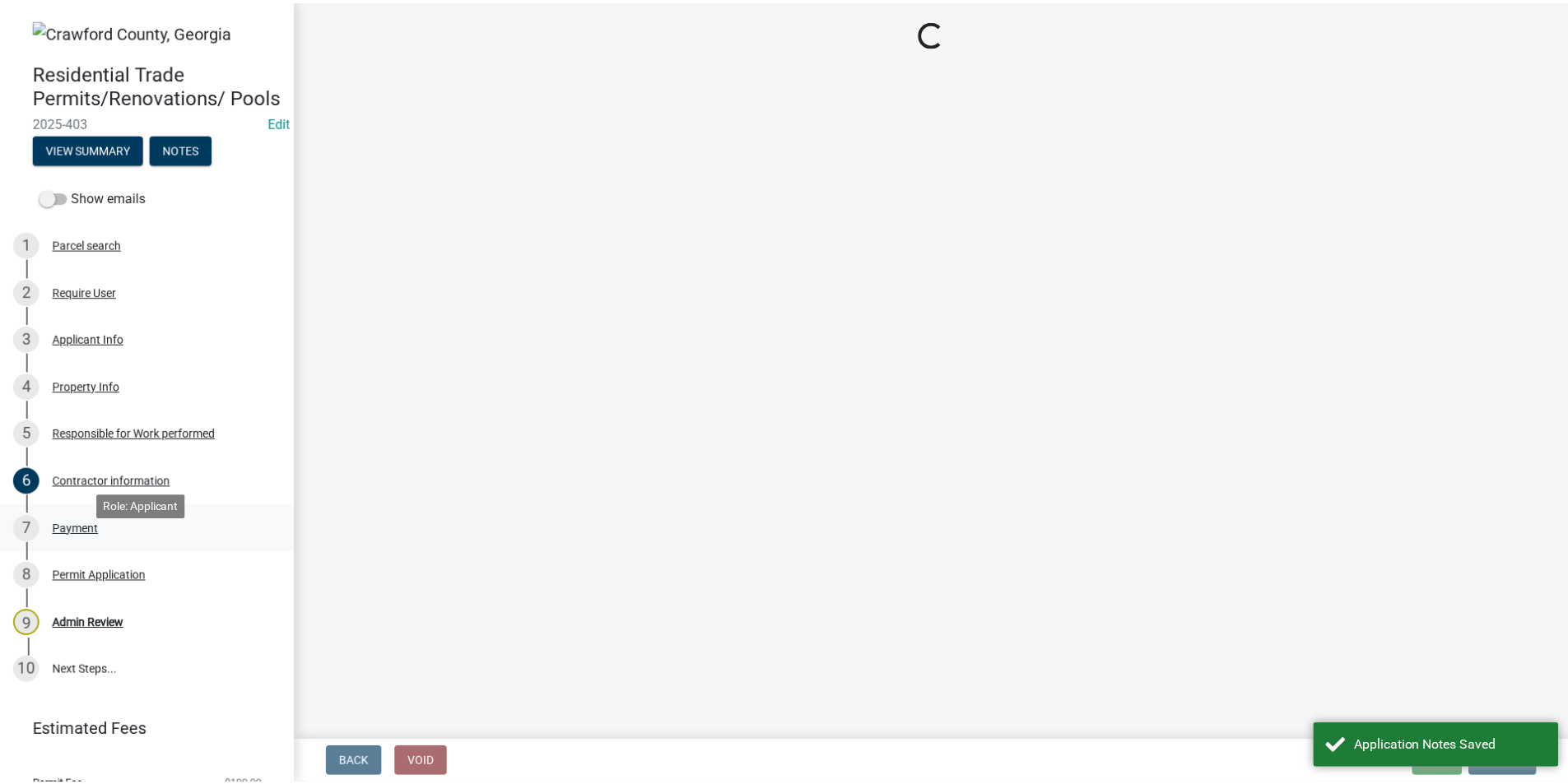
scroll to position [0, 0]
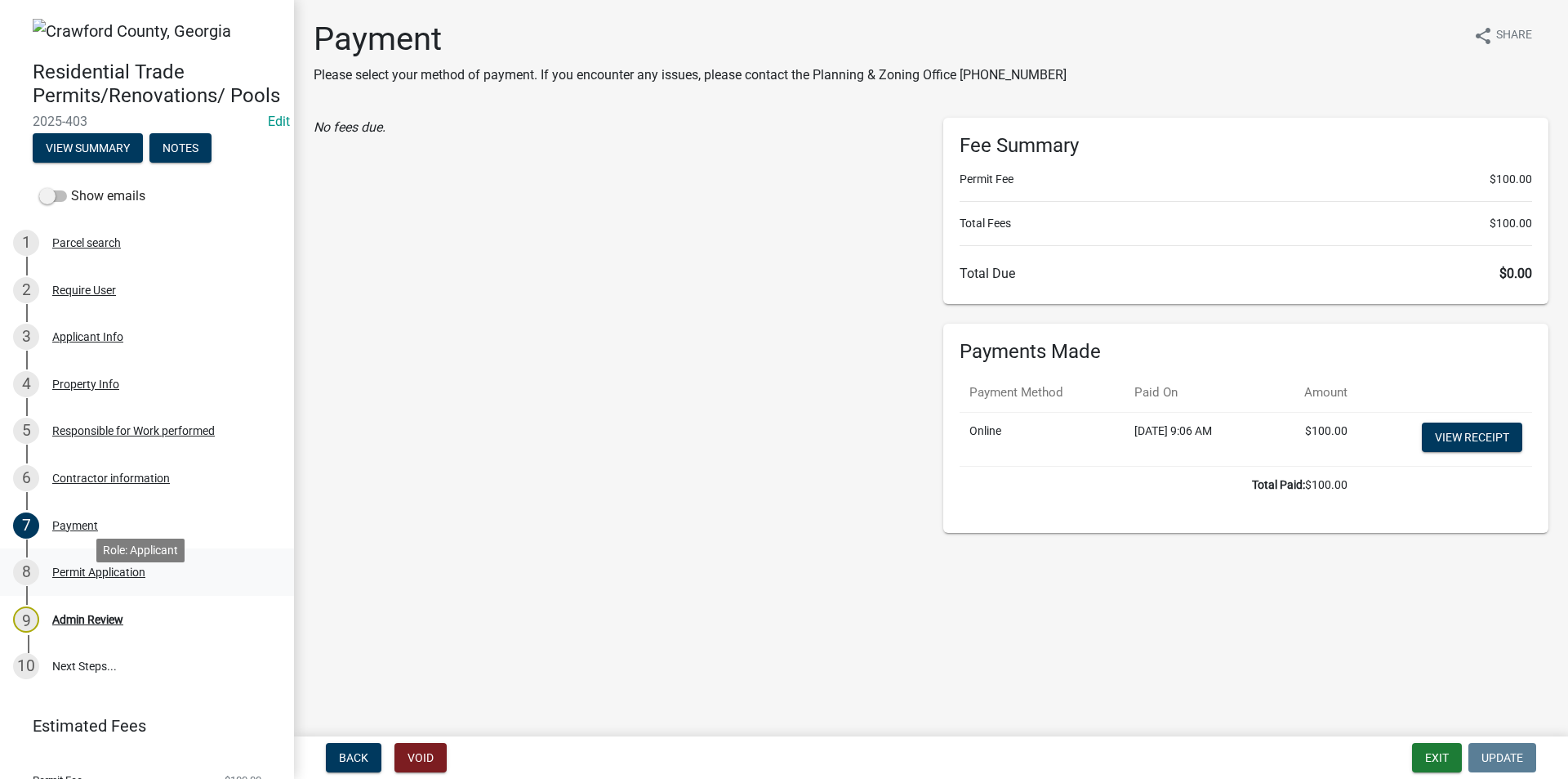
click at [71, 578] on div "Permit Application" at bounding box center [99, 572] width 93 height 12
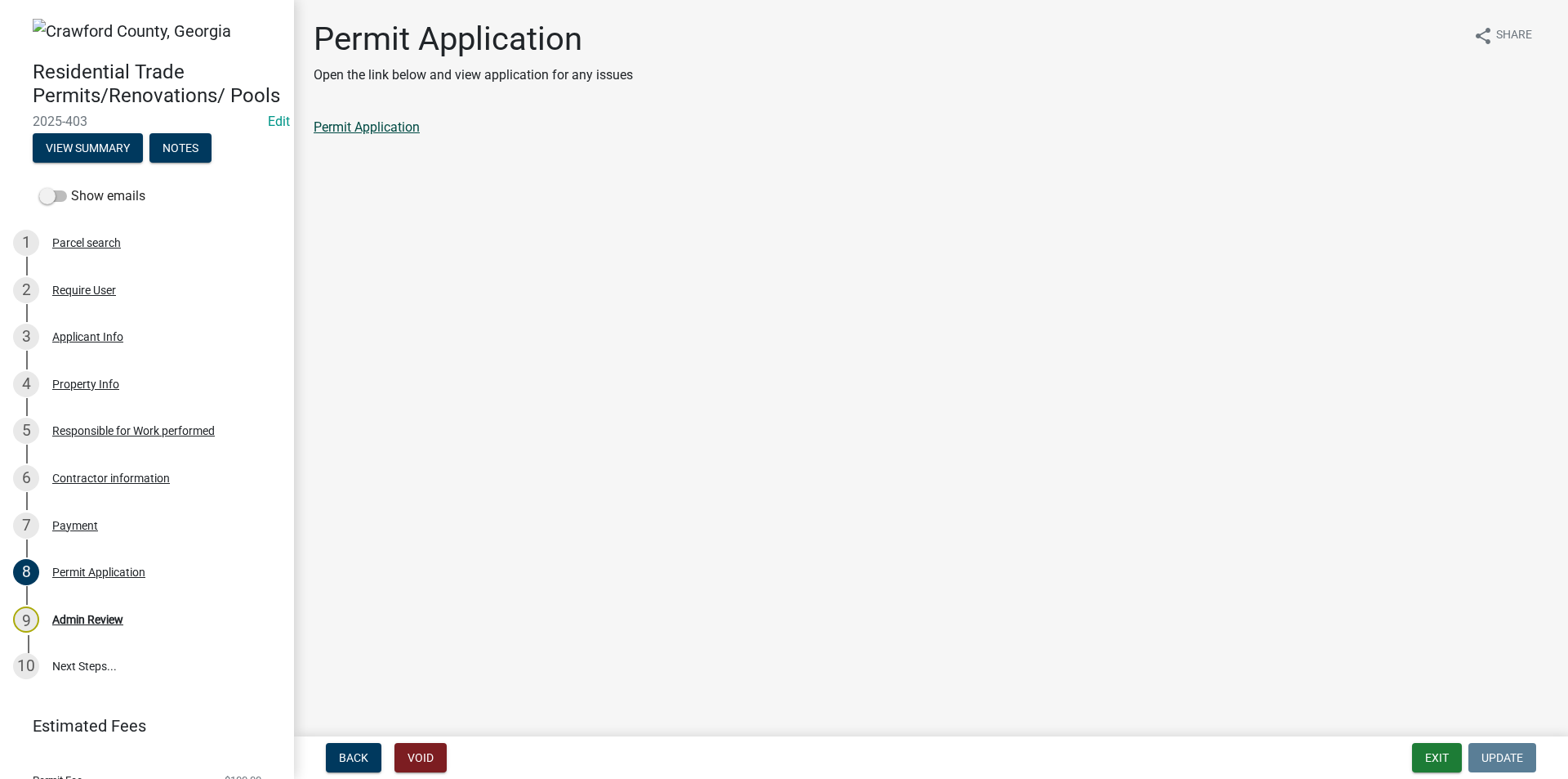
click at [406, 127] on link "Permit Application" at bounding box center [367, 127] width 106 height 16
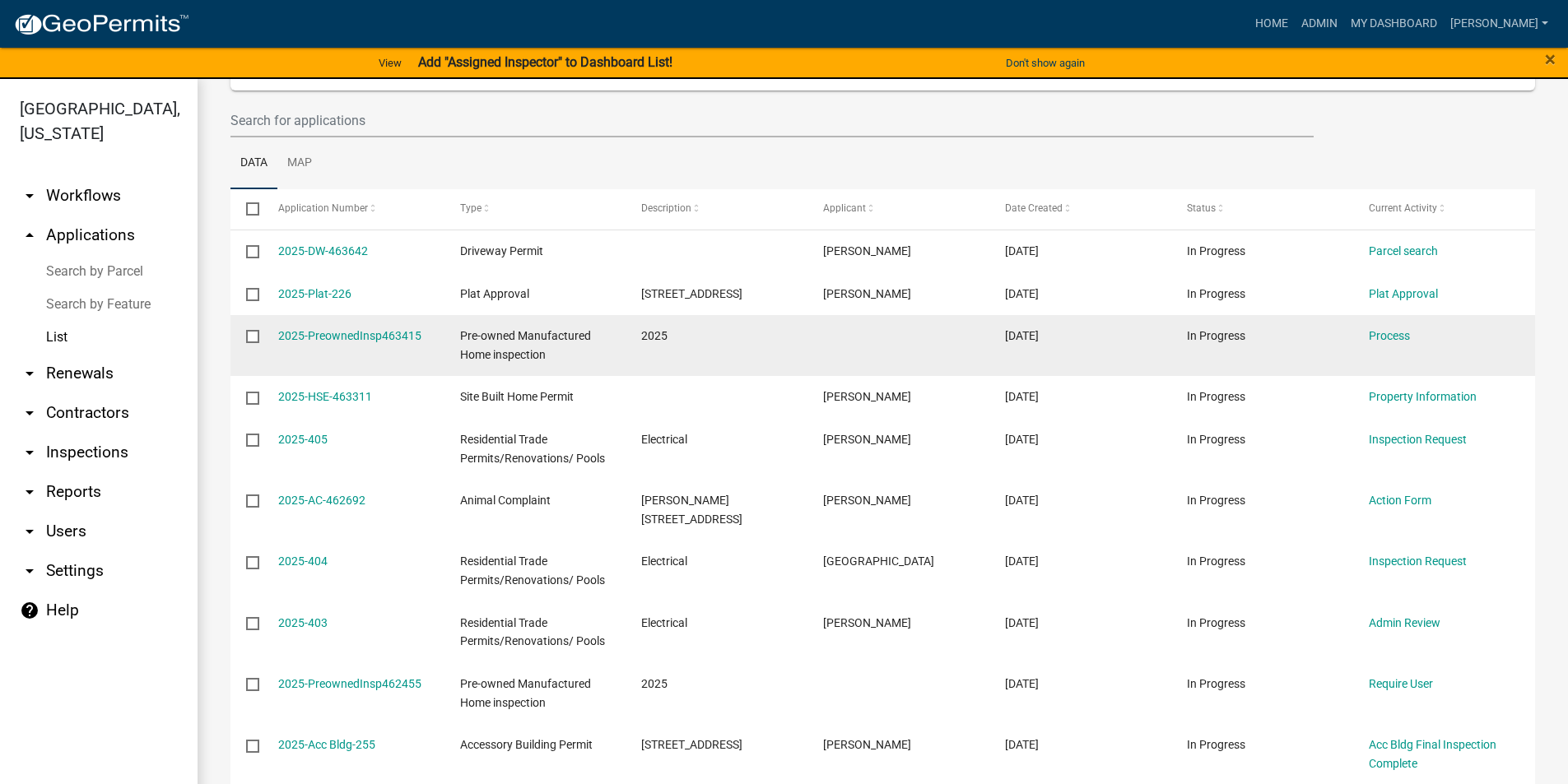
scroll to position [165, 0]
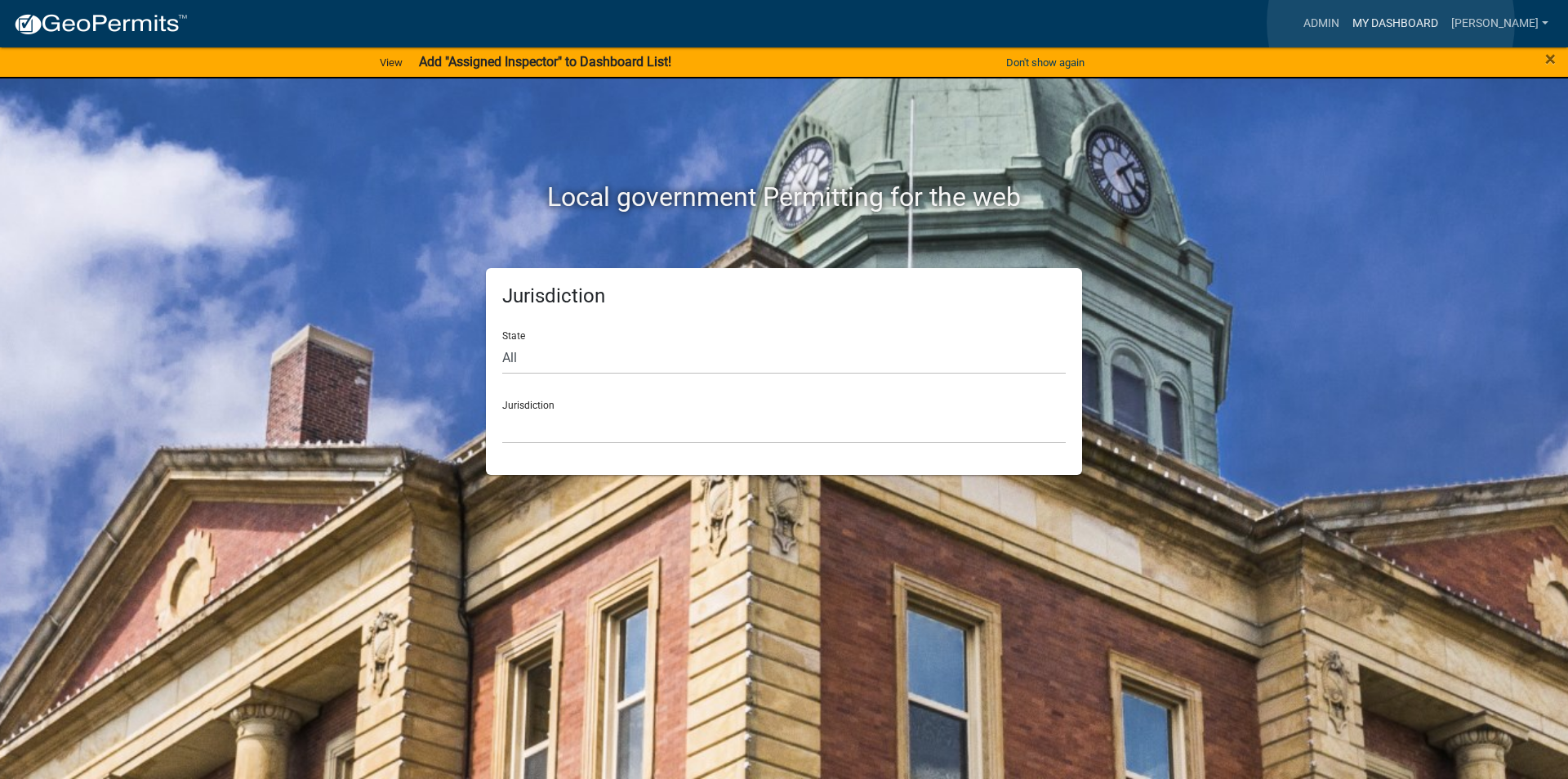
click at [1391, 23] on link "My Dashboard" at bounding box center [1395, 23] width 99 height 31
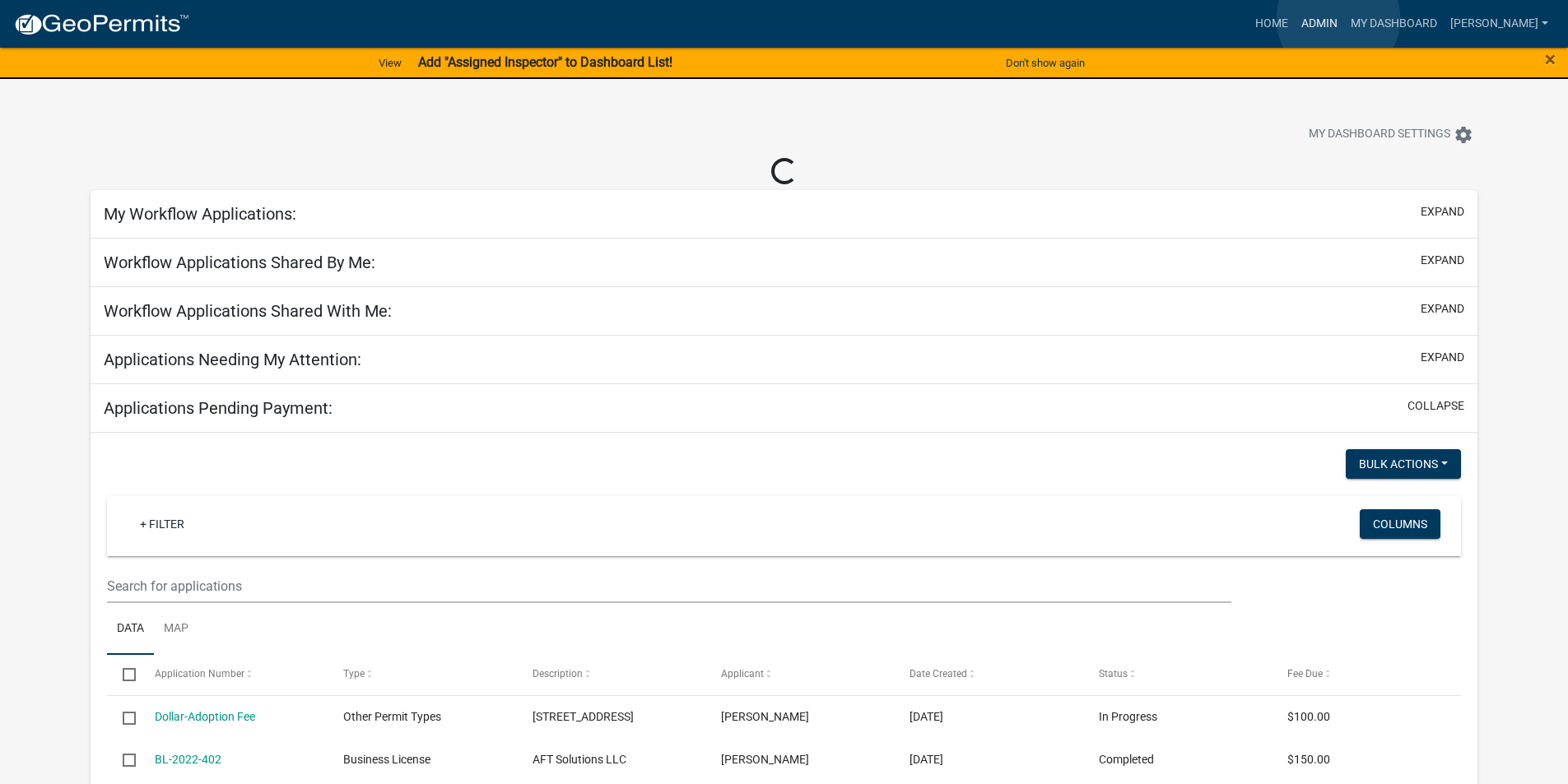
click at [1338, 19] on link "Admin" at bounding box center [1319, 23] width 49 height 31
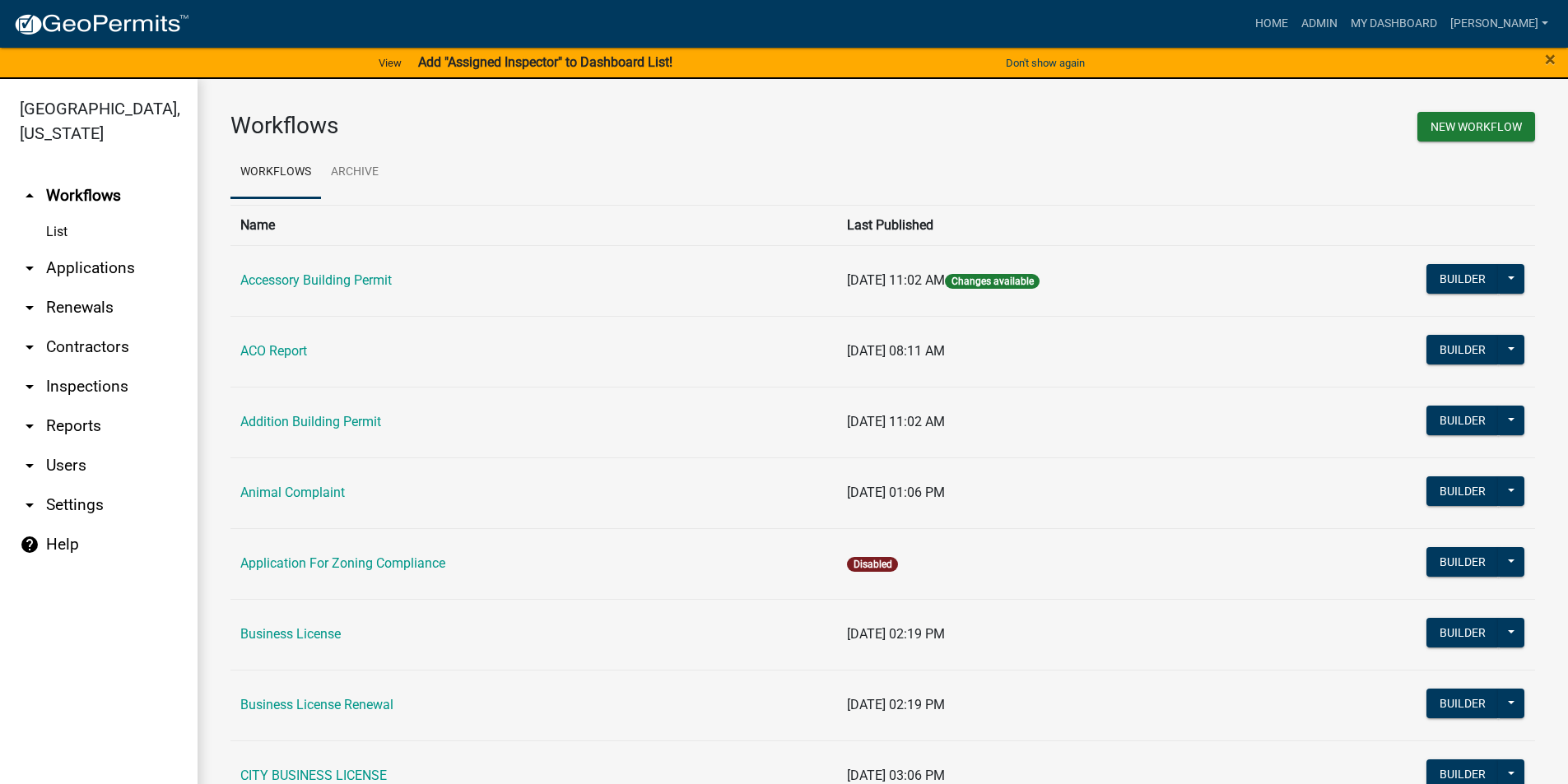
click at [84, 425] on link "arrow_drop_down Reports" at bounding box center [99, 425] width 197 height 39
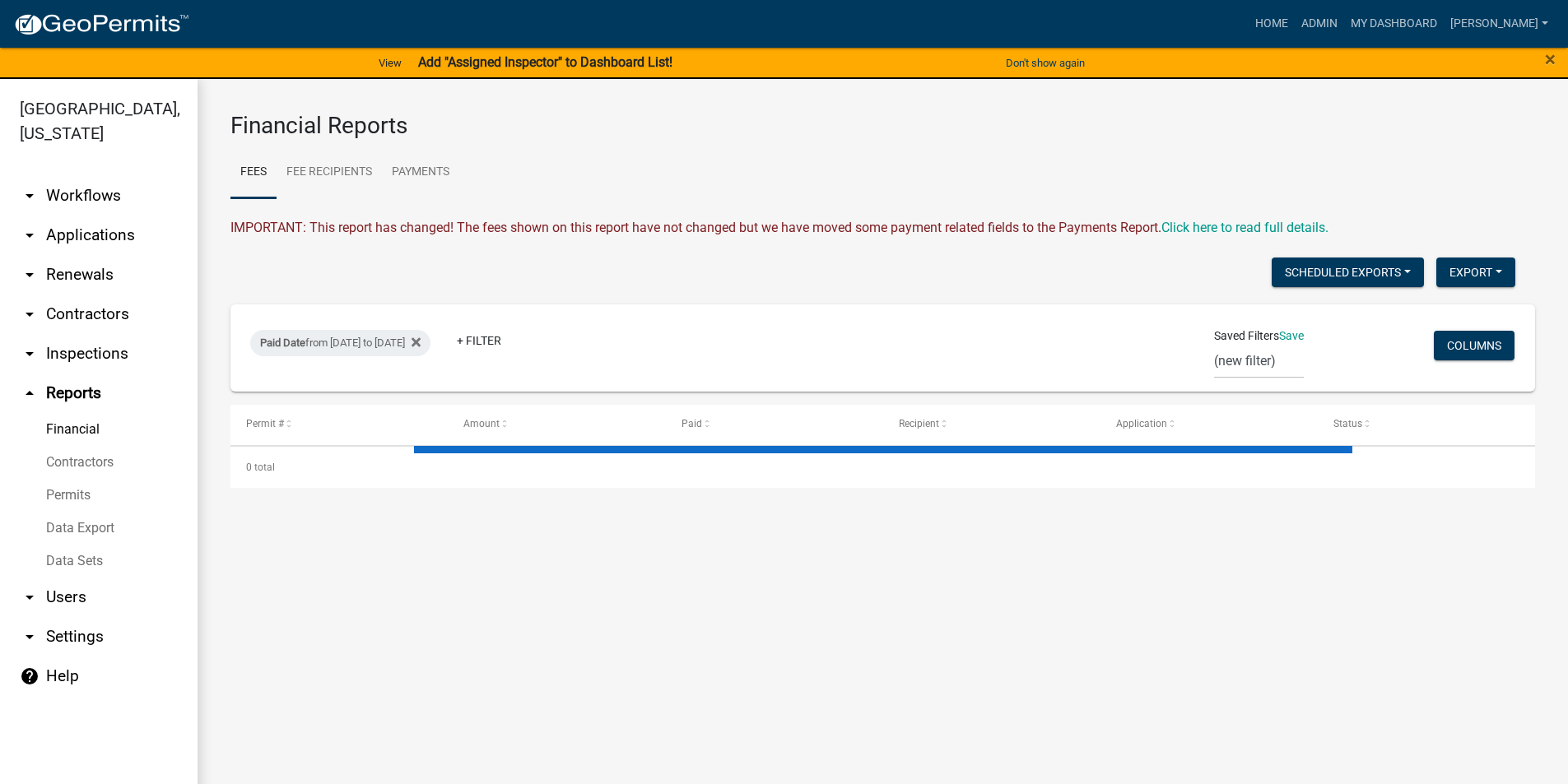
click at [80, 490] on link "Permits" at bounding box center [99, 495] width 197 height 33
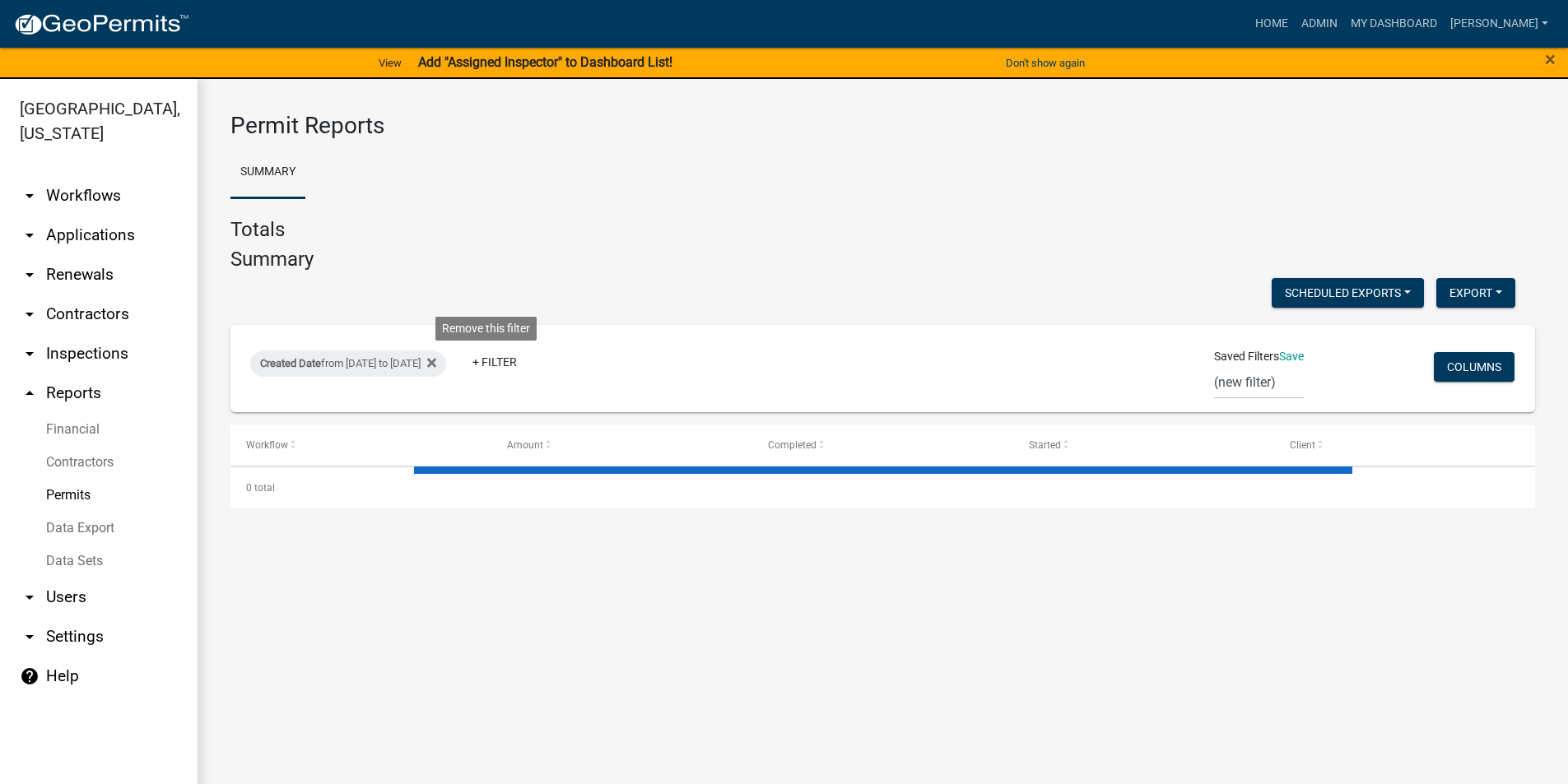
select select "3: 100"
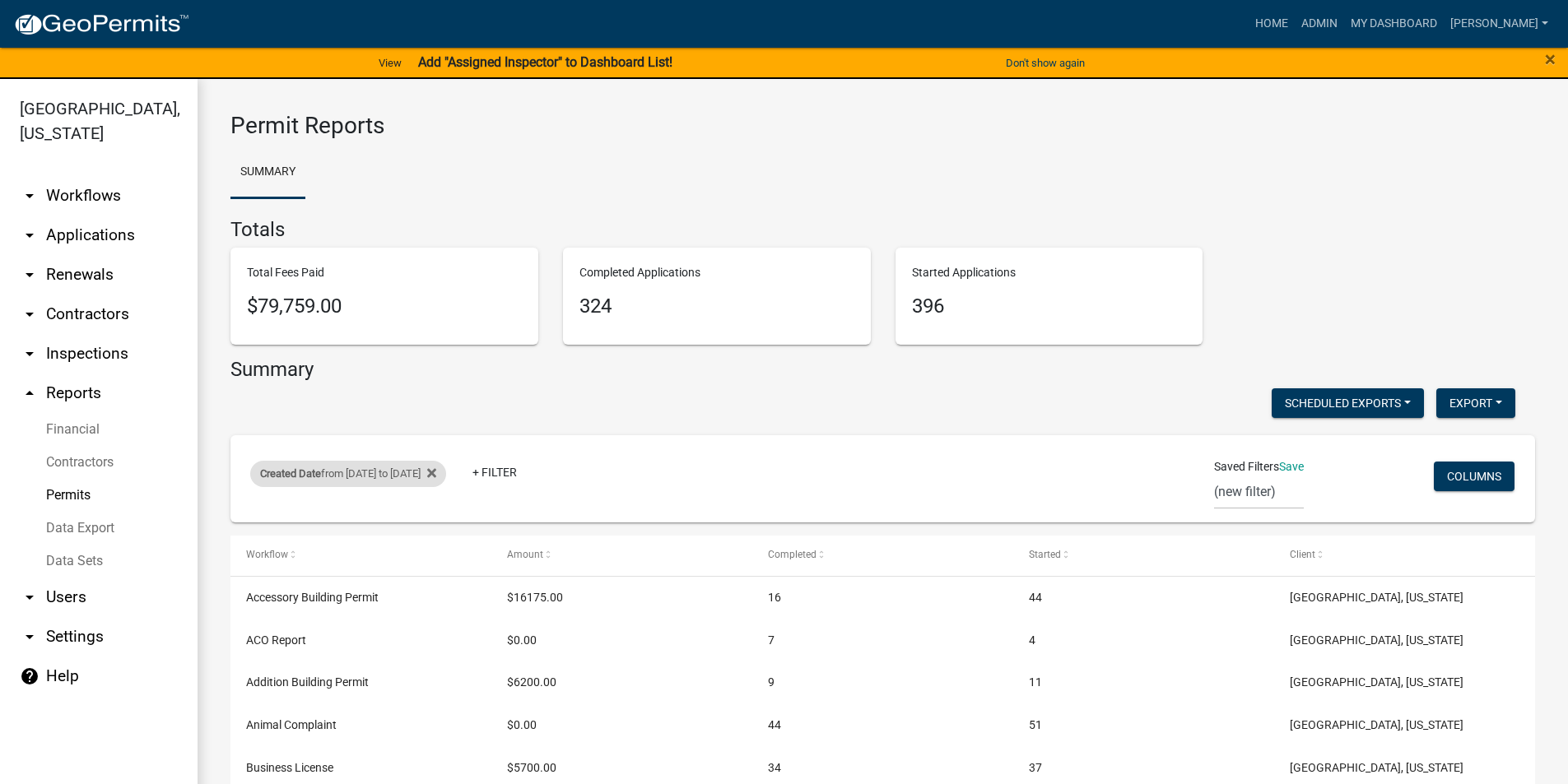
click at [411, 467] on div "Created Date from [DATE] to [DATE]" at bounding box center [348, 473] width 196 height 26
select select "custom"
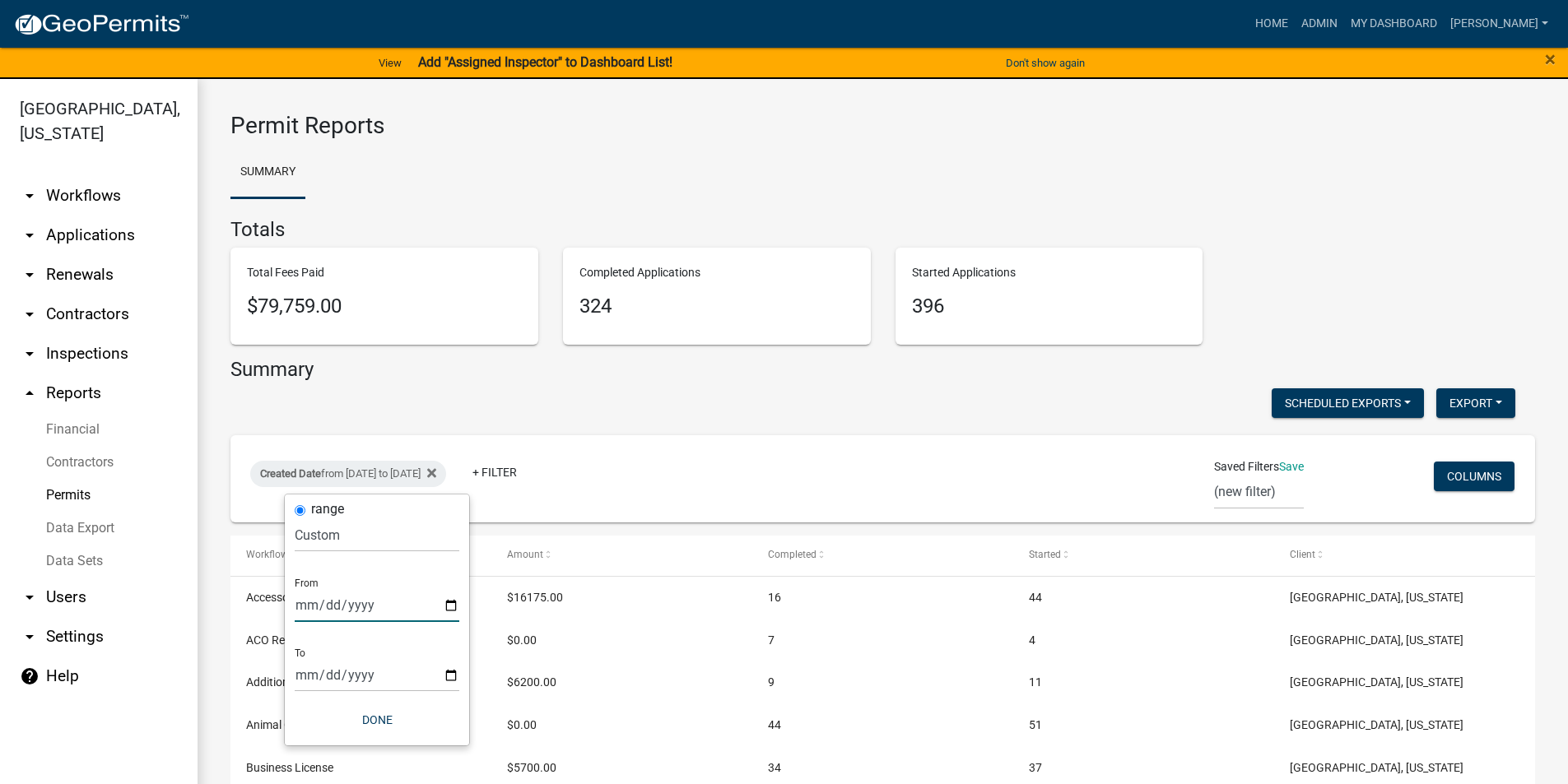
click at [451, 609] on input "[DATE]" at bounding box center [376, 605] width 165 height 33
click at [452, 607] on input "[DATE]" at bounding box center [376, 605] width 165 height 33
type input "[DATE]"
click at [454, 675] on input "[DATE]" at bounding box center [376, 675] width 165 height 33
type input "[DATE]"
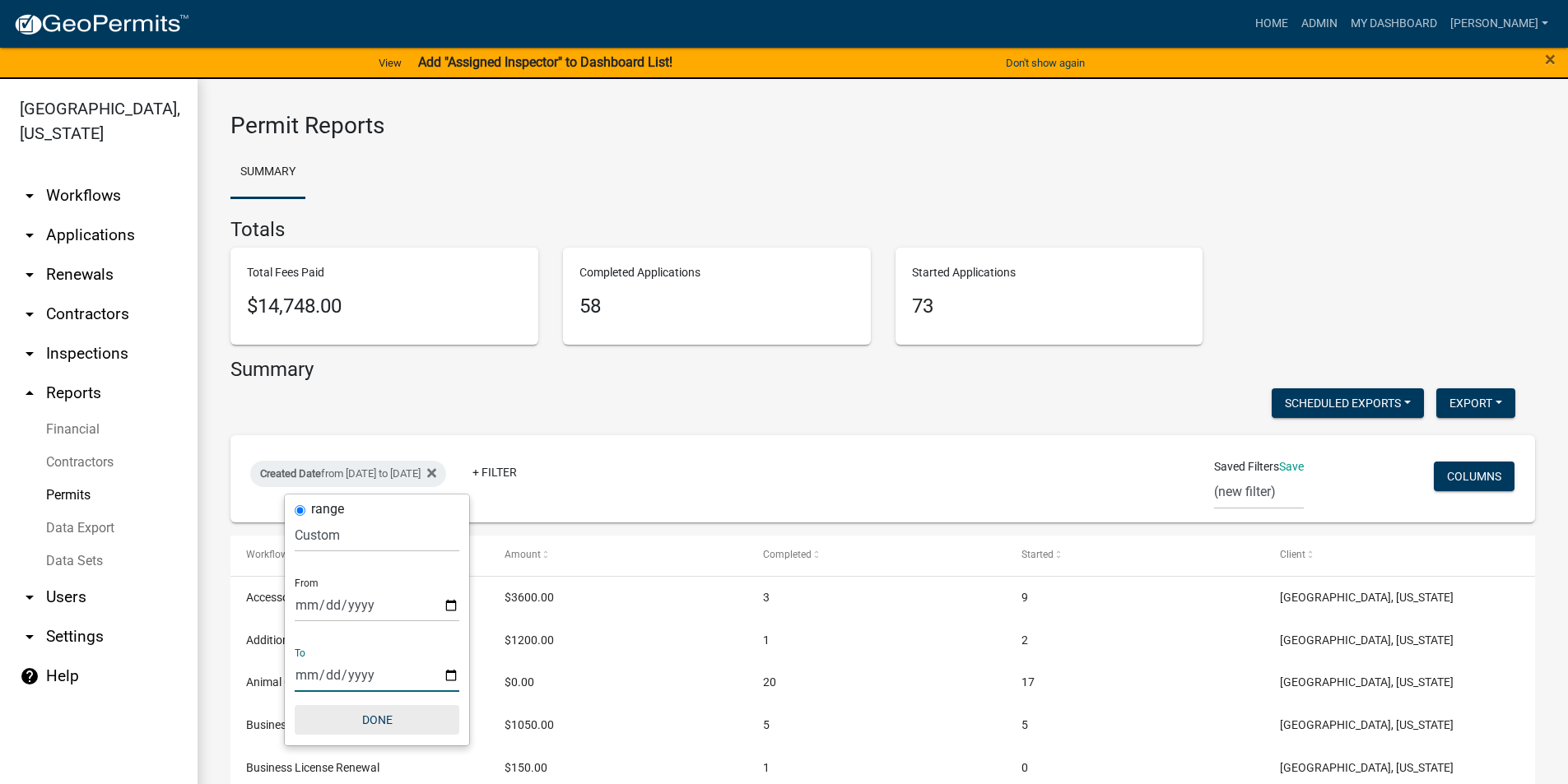
click at [377, 717] on button "Done" at bounding box center [376, 719] width 165 height 29
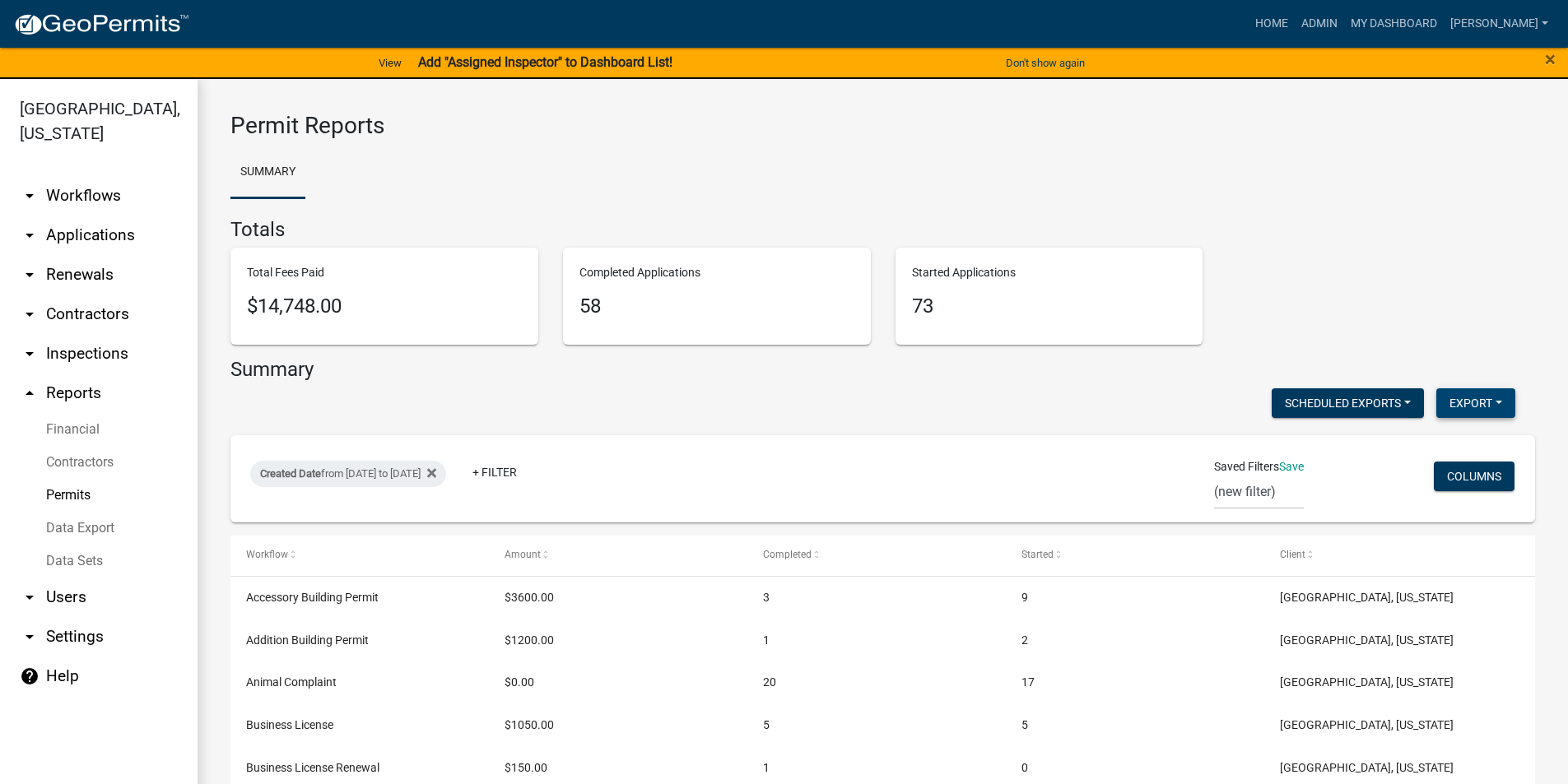
click at [1455, 405] on button "Export" at bounding box center [1475, 402] width 79 height 29
click at [1411, 448] on button "Excel Format (.xlsx)" at bounding box center [1438, 445] width 154 height 39
